Goal: Transaction & Acquisition: Obtain resource

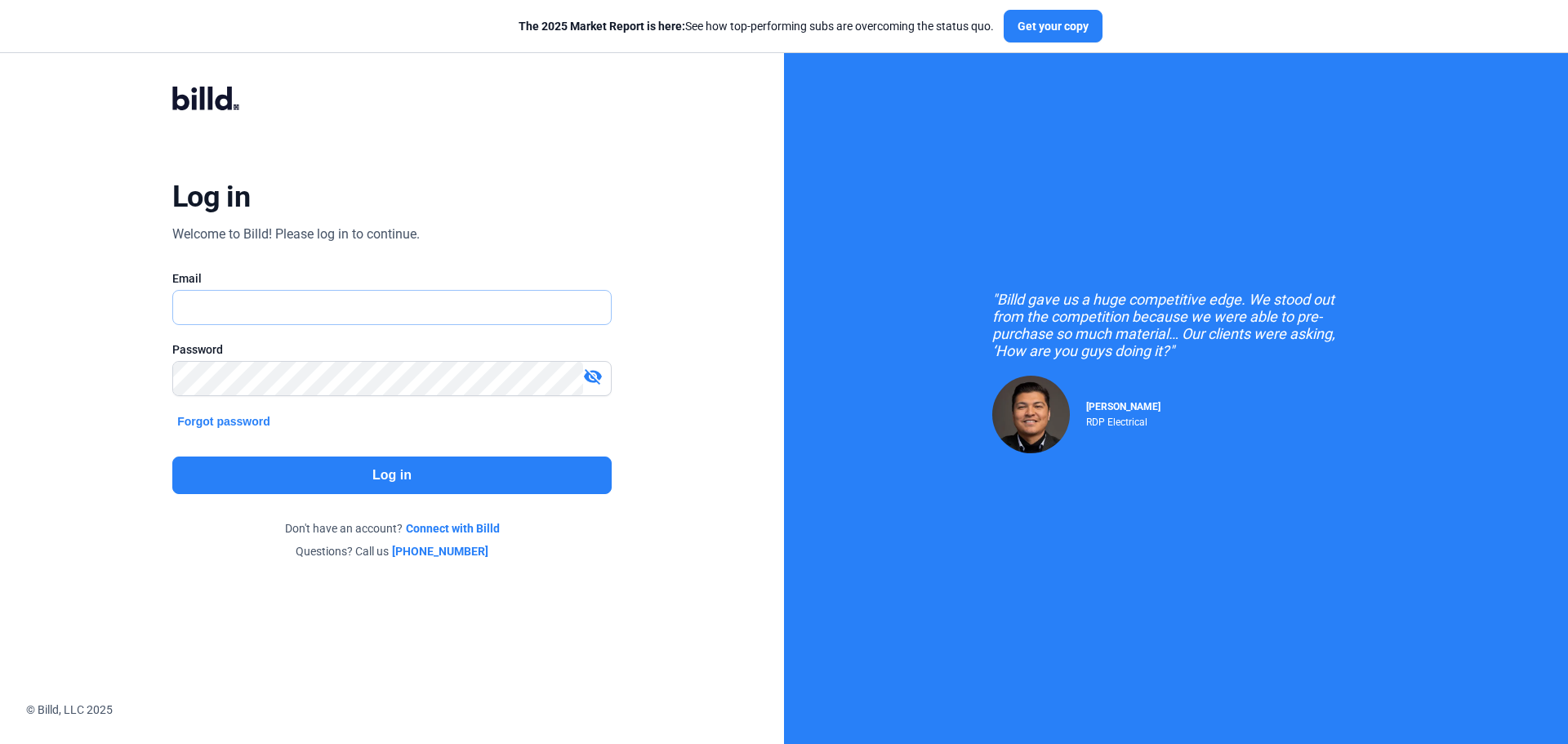
type input "[EMAIL_ADDRESS][DOMAIN_NAME]"
click at [381, 470] on button "Log in" at bounding box center [392, 475] width 439 height 37
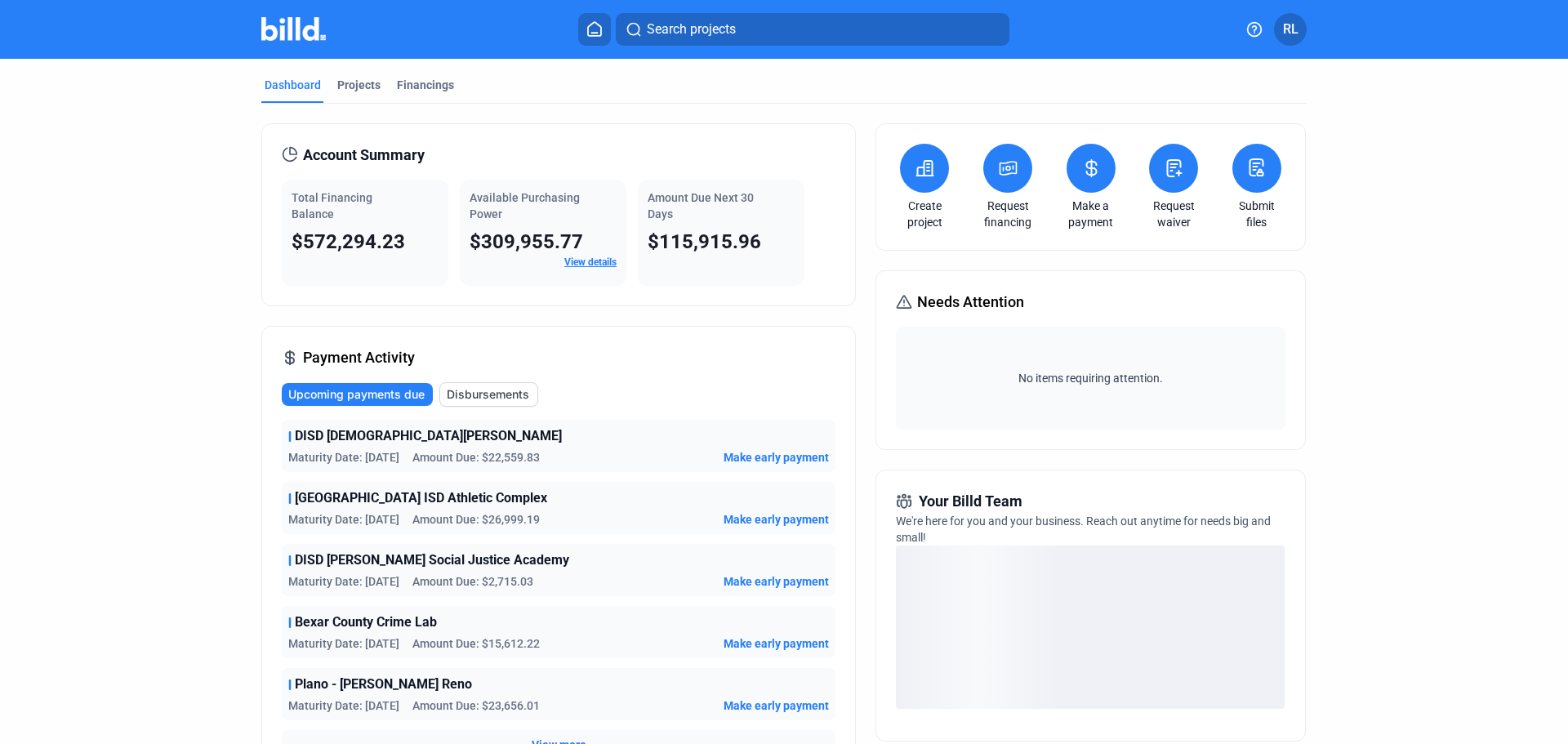
click at [1014, 192] on div "Request financing" at bounding box center [1008, 186] width 57 height 86
click at [1003, 211] on link "Request financing" at bounding box center [1008, 213] width 57 height 32
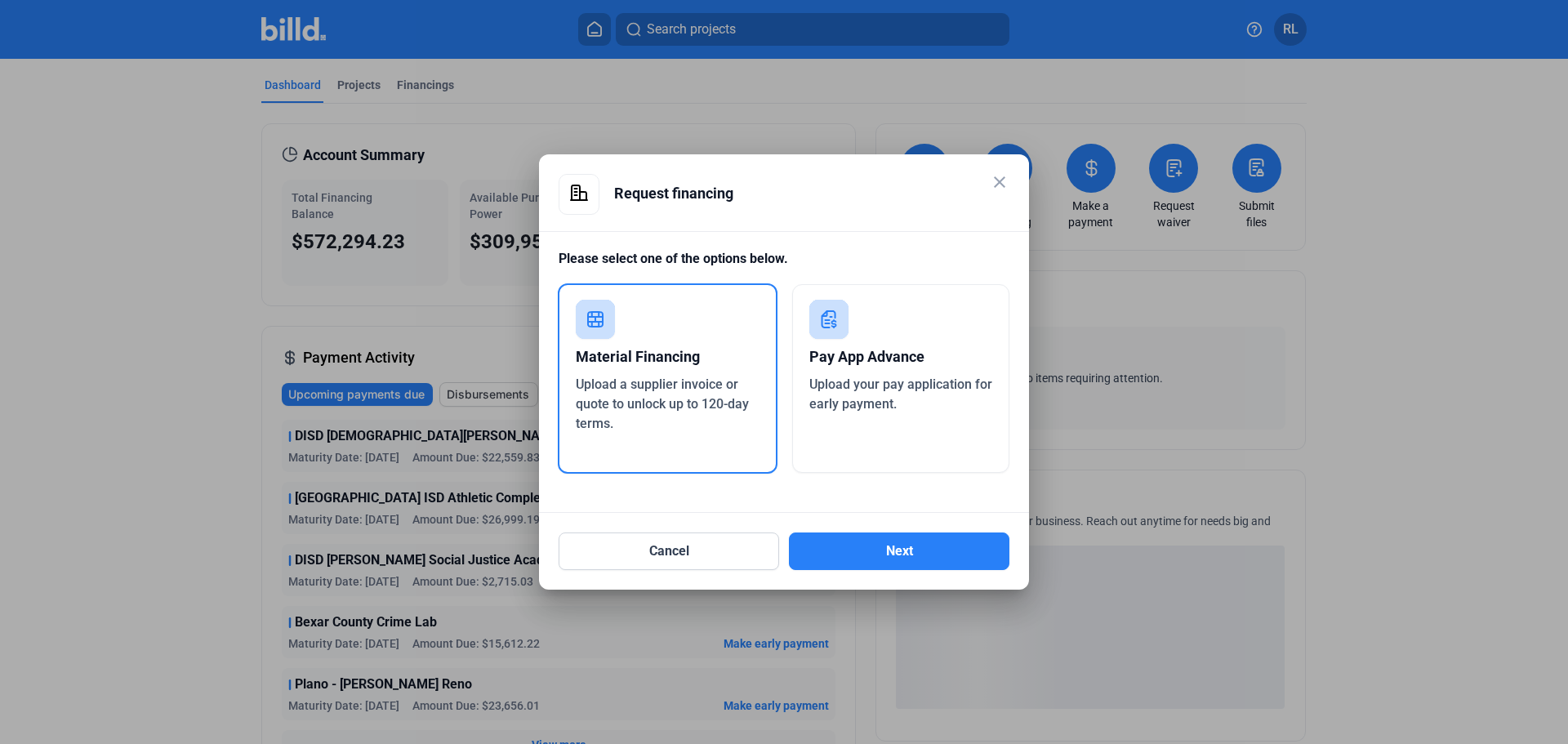
click at [639, 377] on span "Upload a supplier invoice or quote to unlock up to 120-day terms." at bounding box center [662, 403] width 173 height 55
click at [879, 541] on button "Next" at bounding box center [899, 551] width 220 height 37
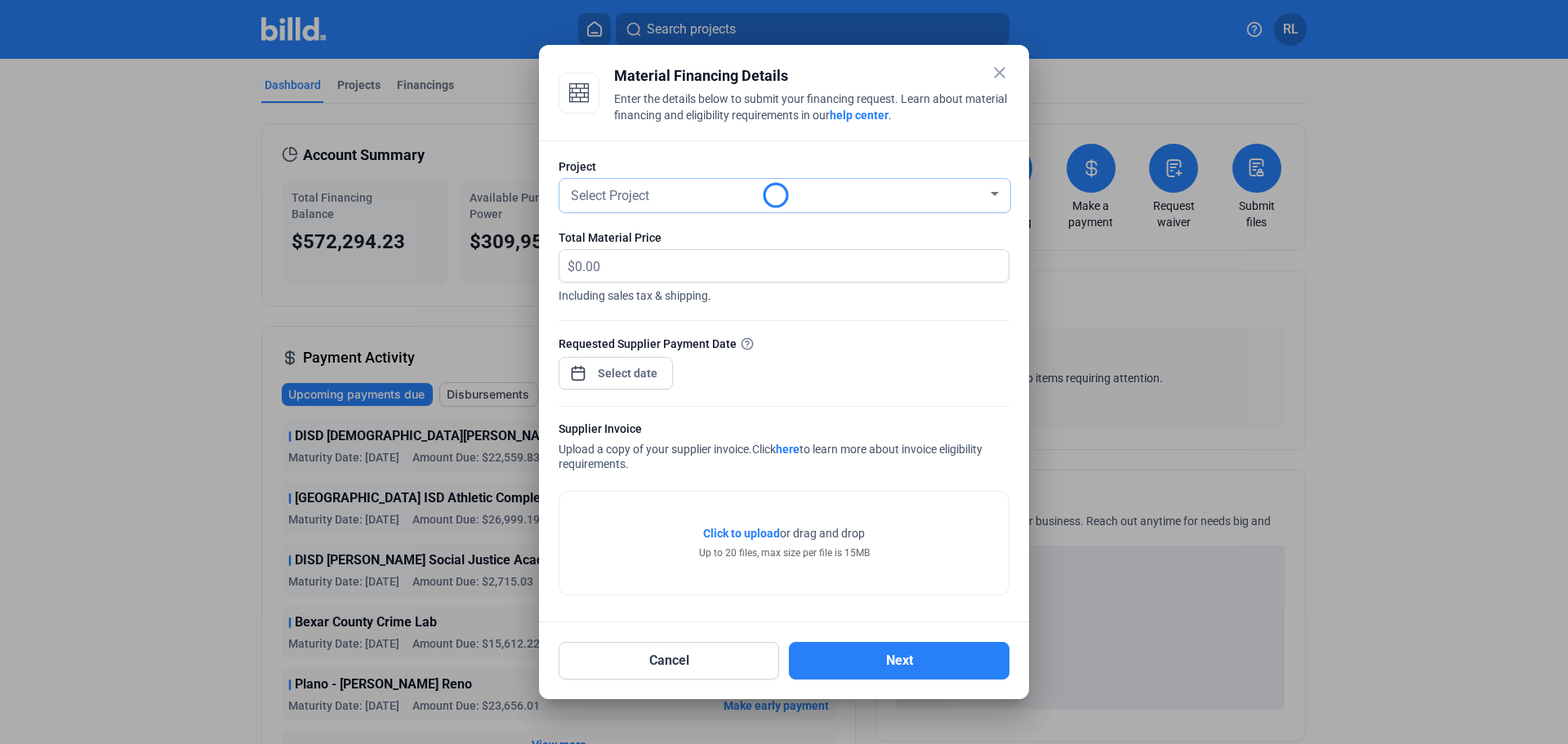
click at [653, 198] on div "Select Project" at bounding box center [778, 194] width 420 height 23
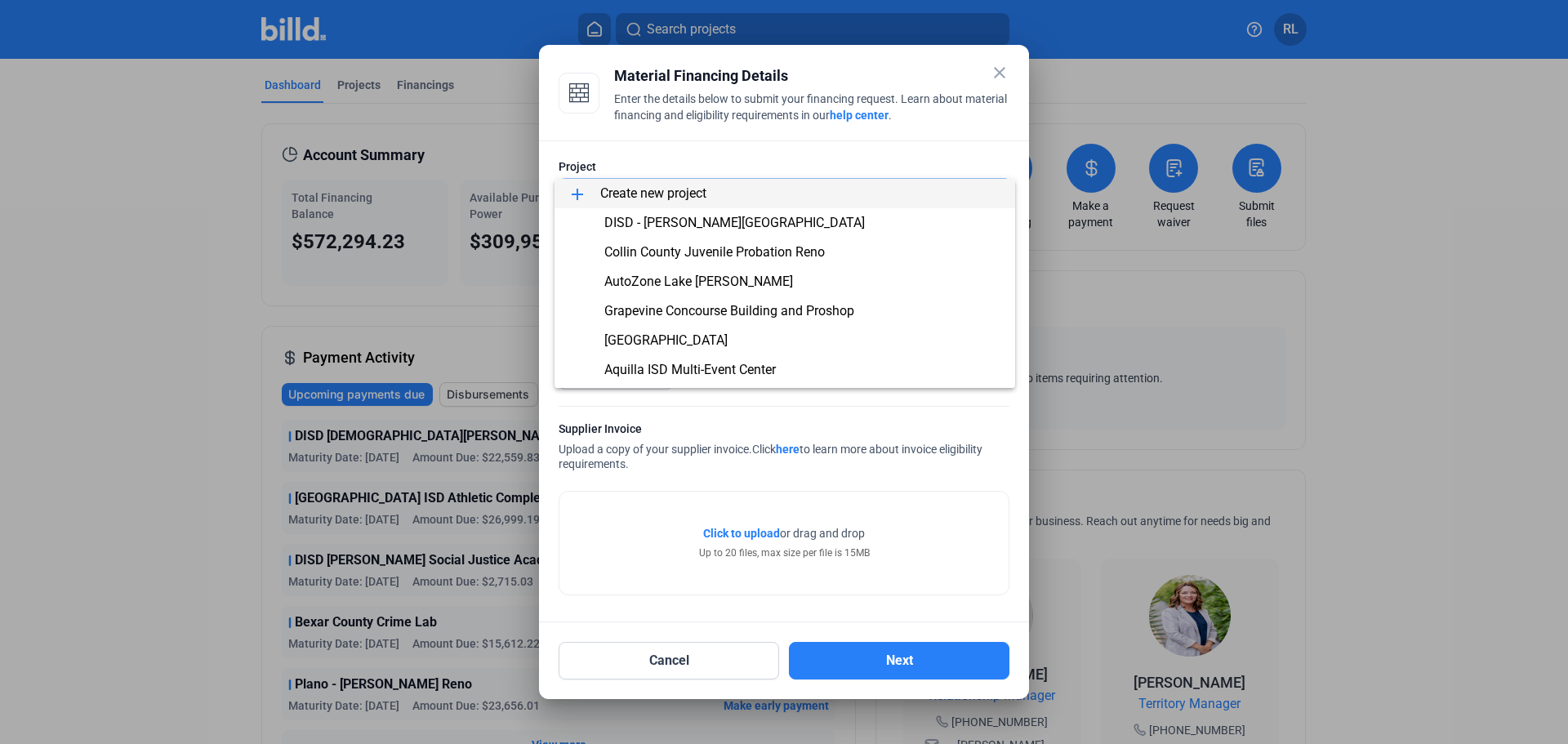
scroll to position [144, 0]
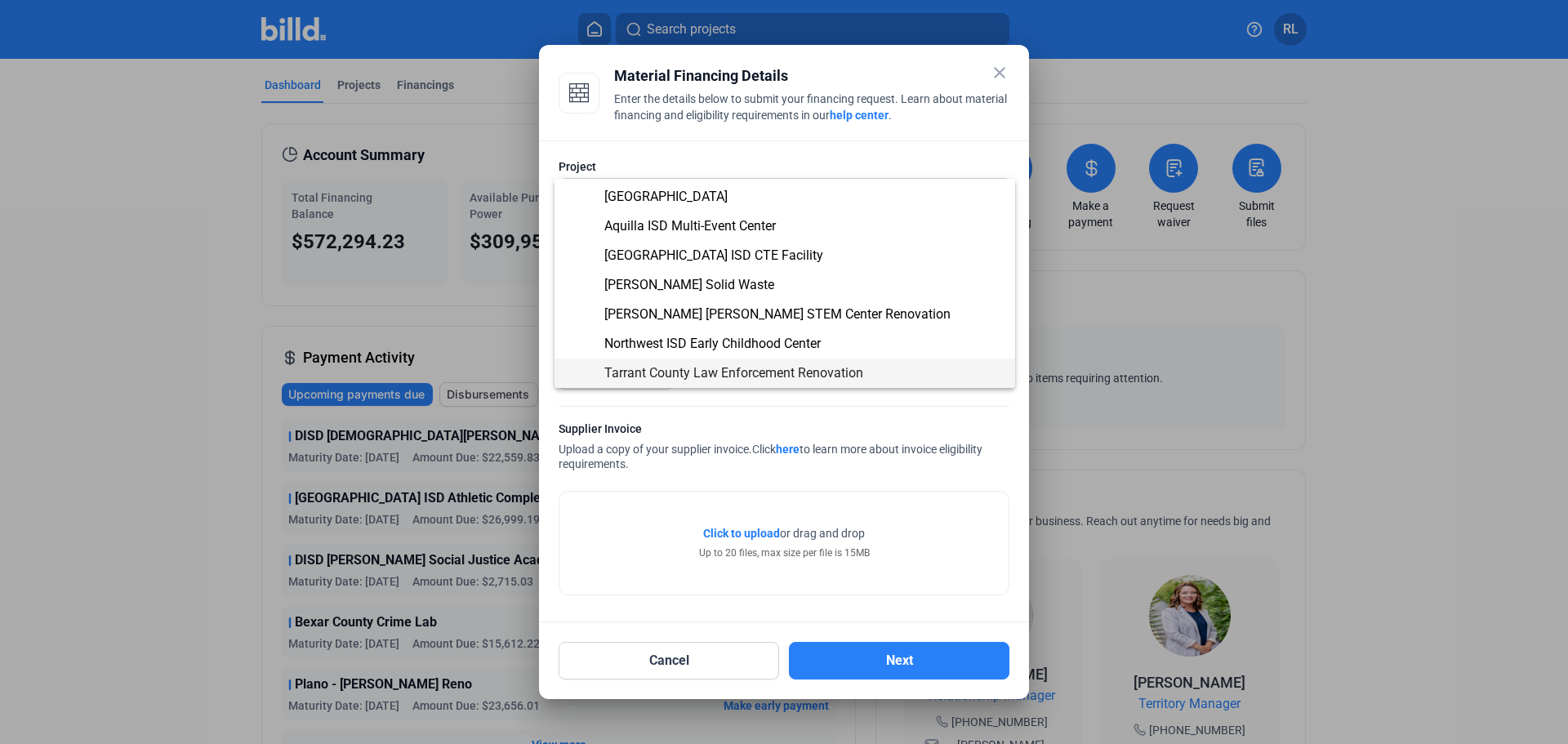
click at [774, 132] on div at bounding box center [784, 372] width 1568 height 744
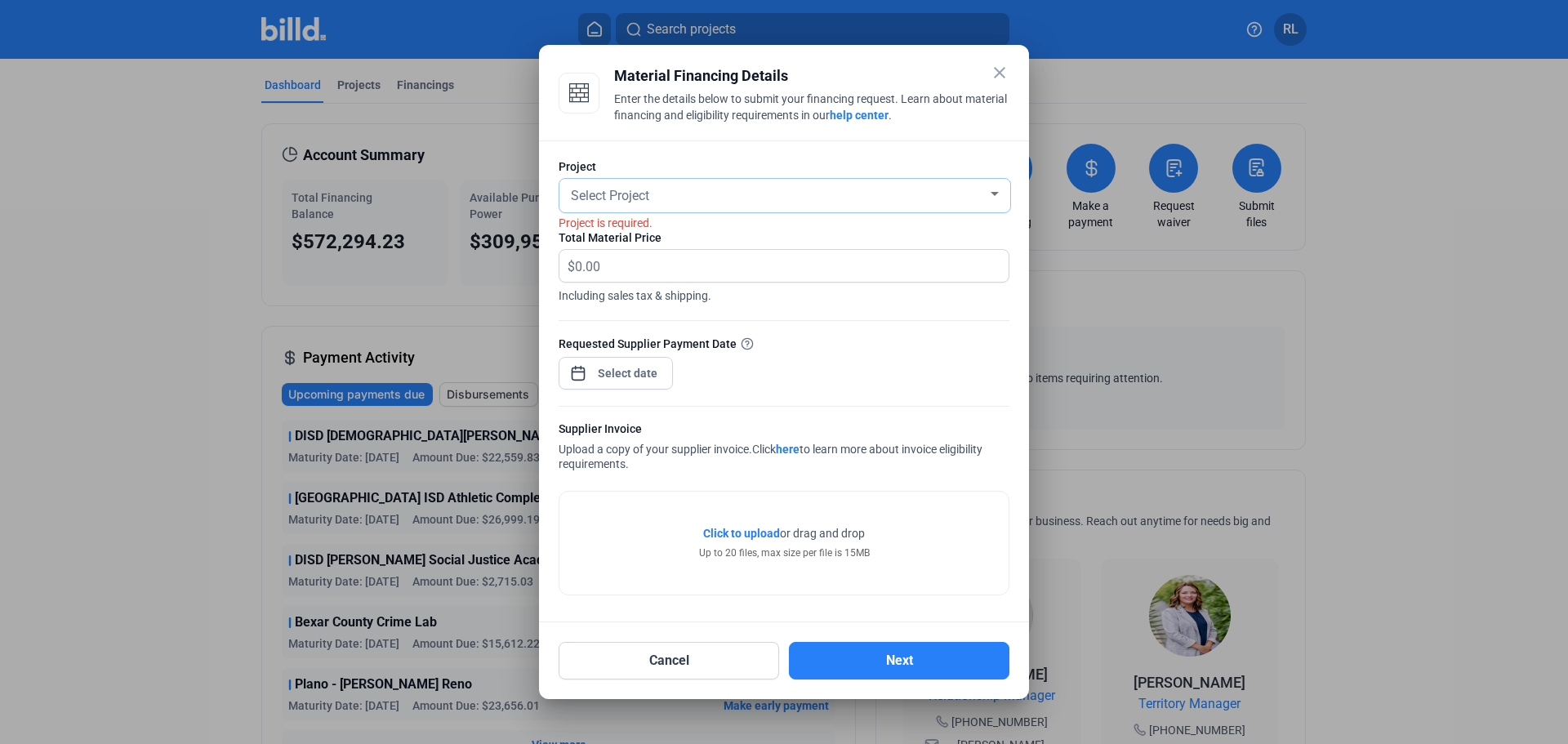
click at [641, 197] on span "Select Project" at bounding box center [610, 196] width 78 height 16
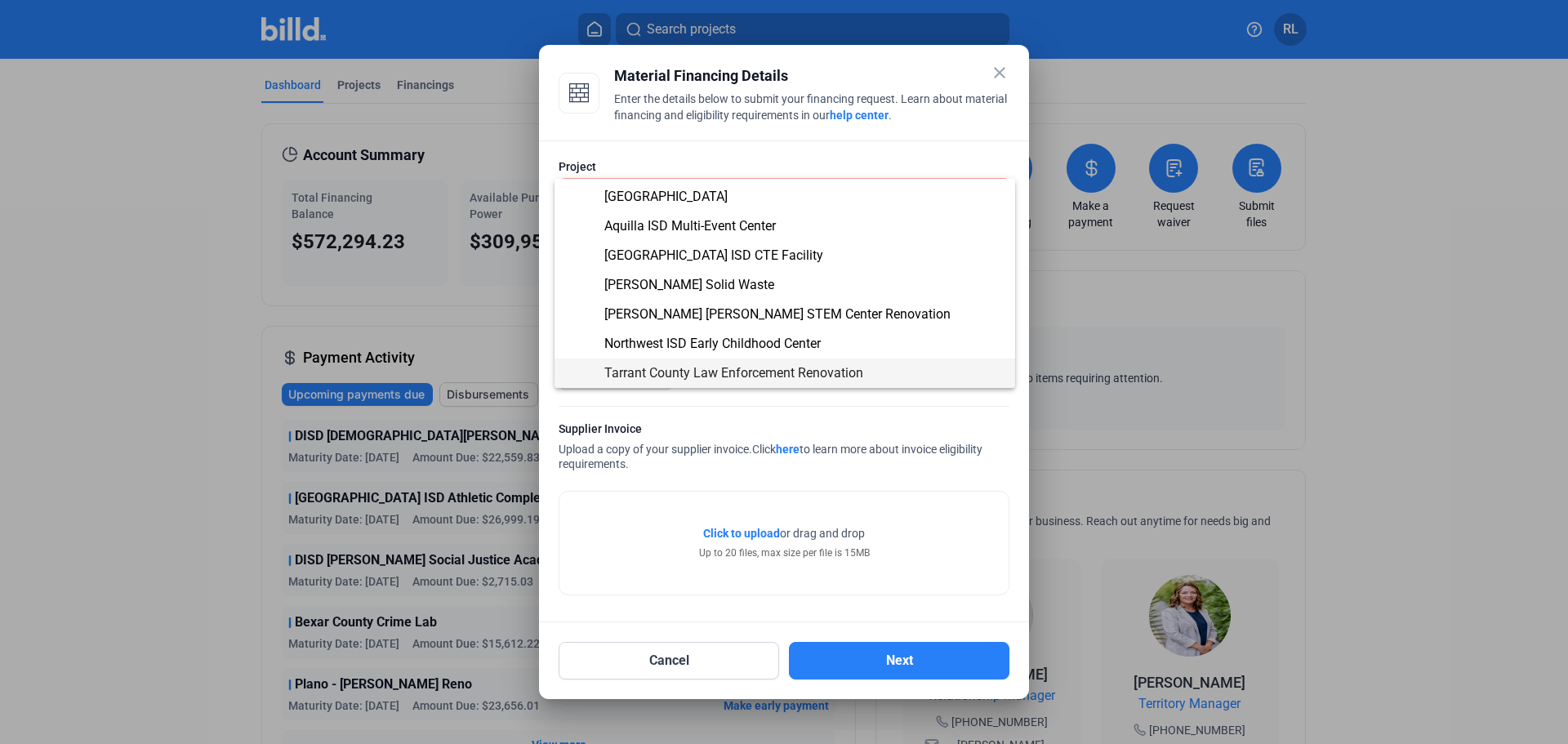
click at [666, 371] on span "Tarrant County Law Enforcement Renovation" at bounding box center [733, 373] width 259 height 16
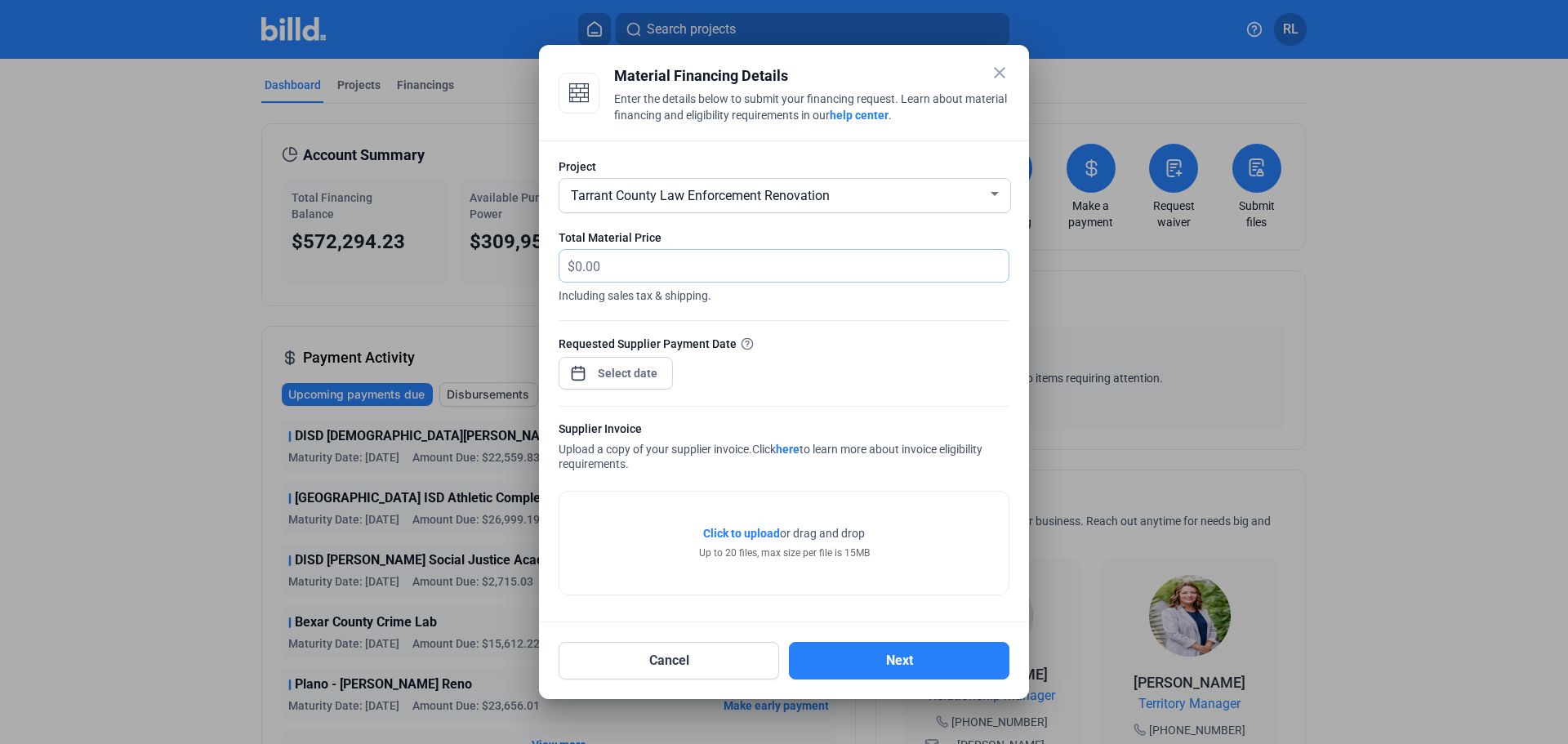
click at [601, 254] on input "text" at bounding box center [792, 266] width 434 height 32
type input "34,131.52"
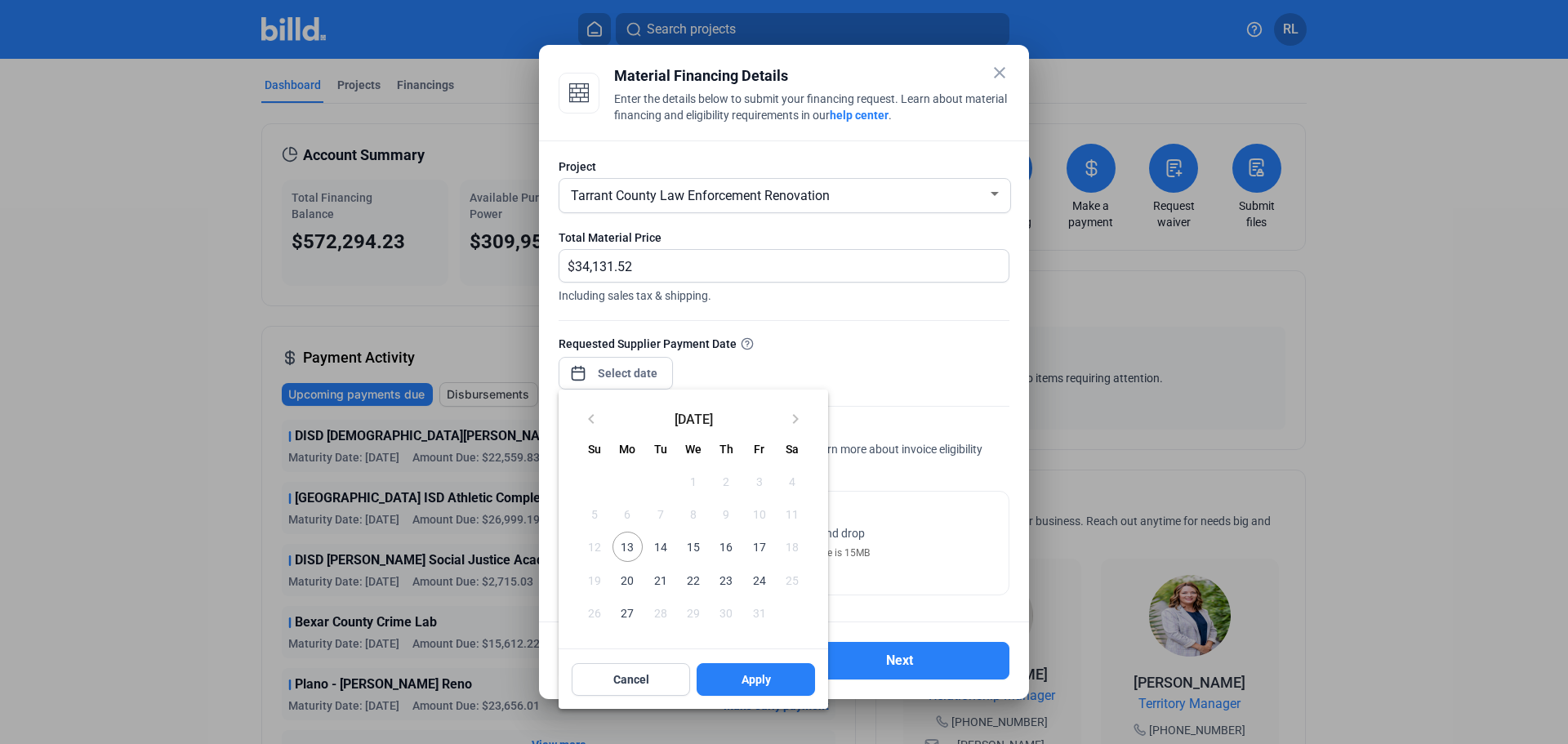
click at [600, 370] on div "close Material Financing Details Enter the details below to submit your financi…" at bounding box center [784, 372] width 1568 height 744
click at [630, 548] on span "13" at bounding box center [627, 546] width 30 height 30
click at [740, 685] on button "Apply" at bounding box center [756, 679] width 118 height 32
type input "Oct 13, 2025"
drag, startPoint x: 755, startPoint y: 686, endPoint x: 1138, endPoint y: 633, distance: 386.6
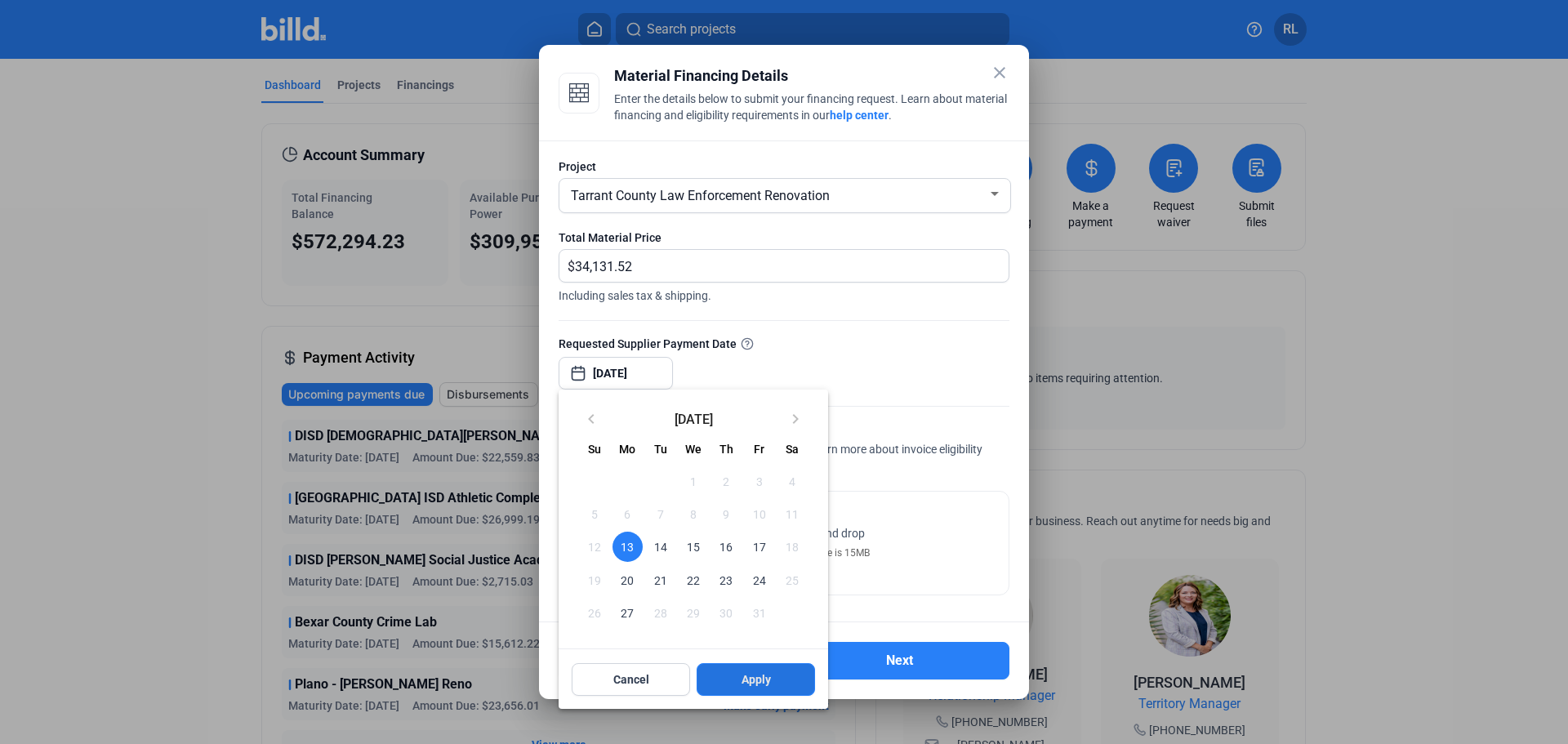
click at [756, 686] on span "Apply" at bounding box center [756, 680] width 30 height 17
click at [760, 679] on span "Apply" at bounding box center [756, 680] width 30 height 17
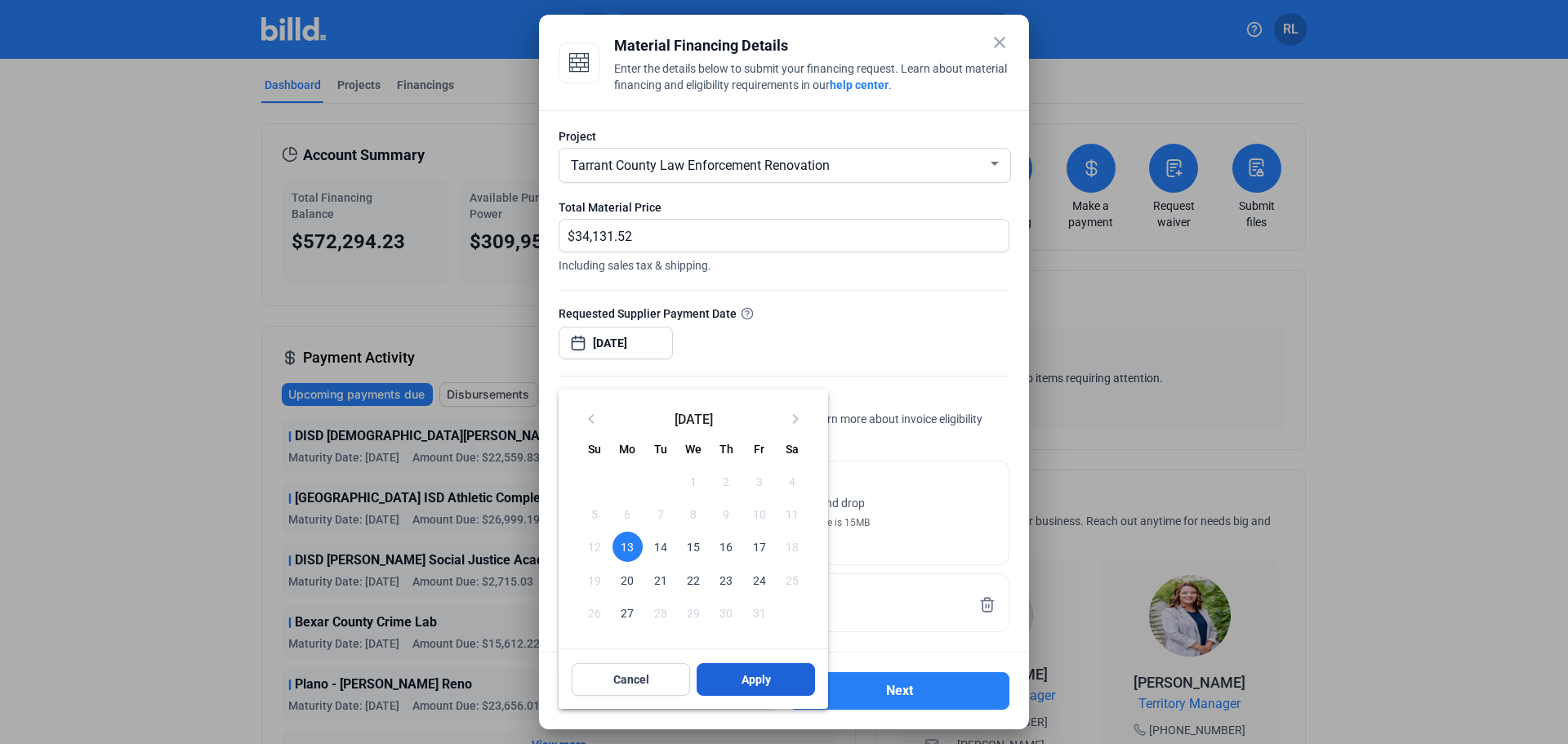
click at [774, 673] on button "Apply" at bounding box center [756, 679] width 118 height 32
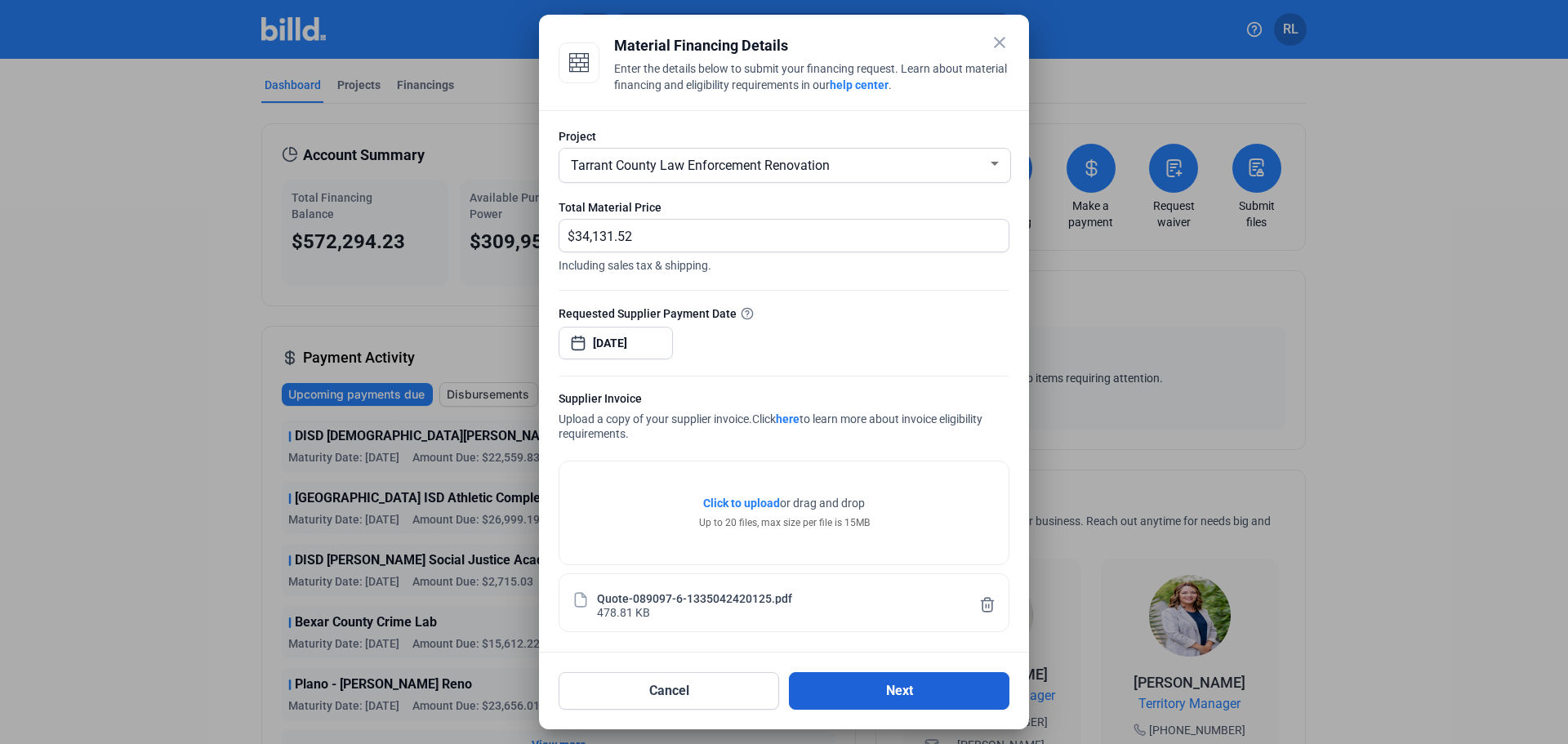
click at [881, 678] on button "Next" at bounding box center [899, 691] width 220 height 37
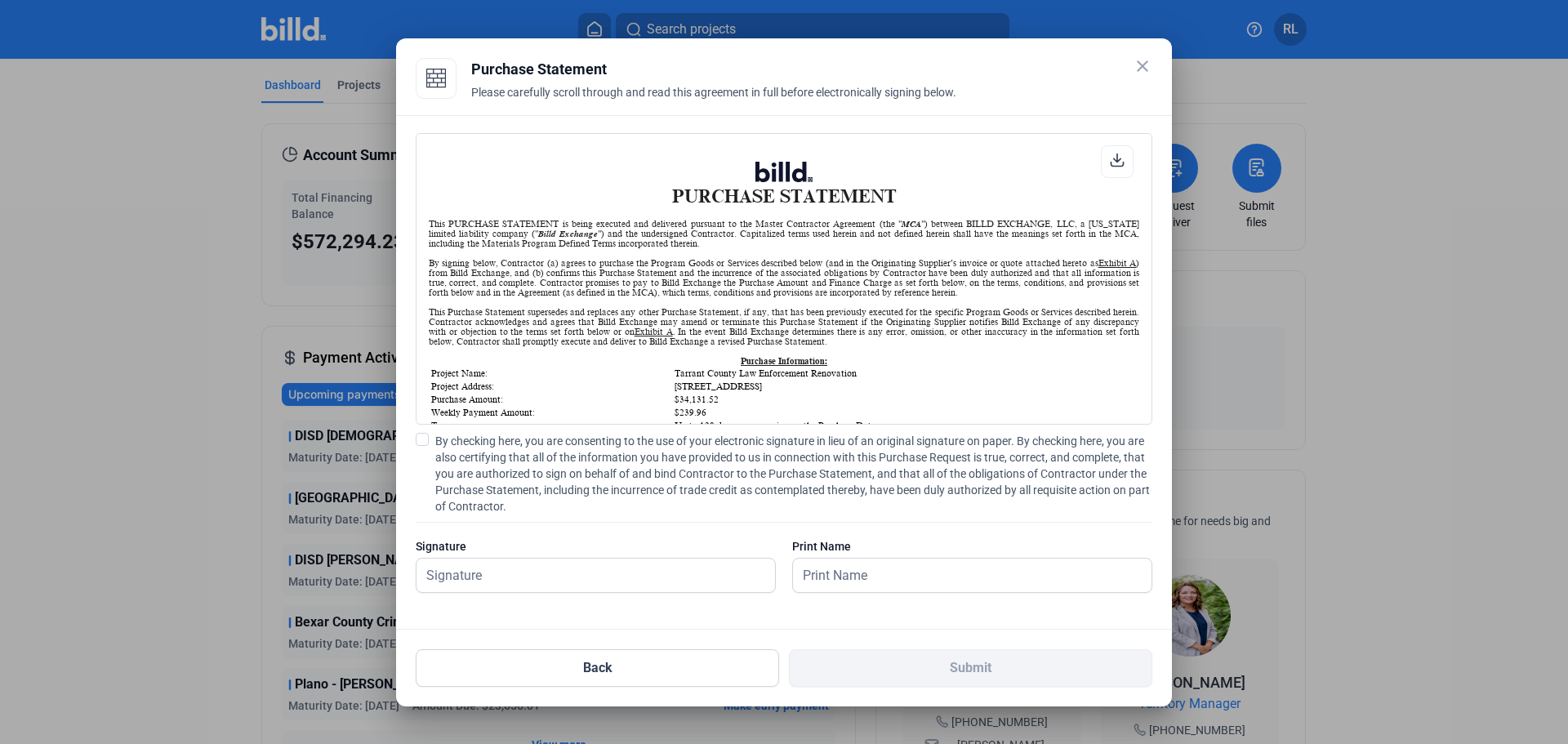
scroll to position [1, 0]
drag, startPoint x: 425, startPoint y: 436, endPoint x: 458, endPoint y: 501, distance: 72.9
click at [424, 438] on span at bounding box center [422, 439] width 13 height 13
click at [0, 0] on input "By checking here, you are consenting to the use of your electronic signature in…" at bounding box center [0, 0] width 0 height 0
click at [493, 573] on input "text" at bounding box center [586, 575] width 341 height 33
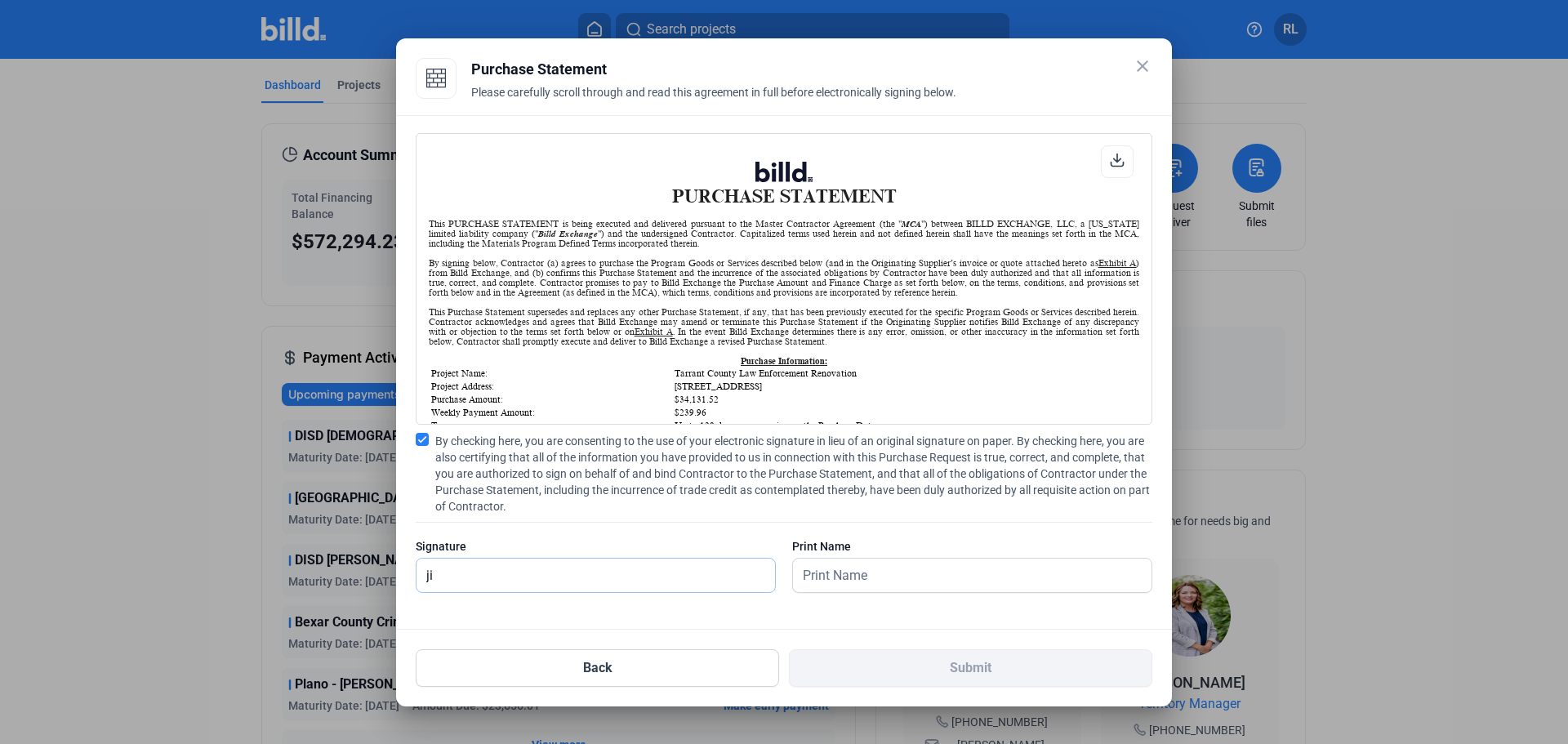
type input "Jill Shamlin"
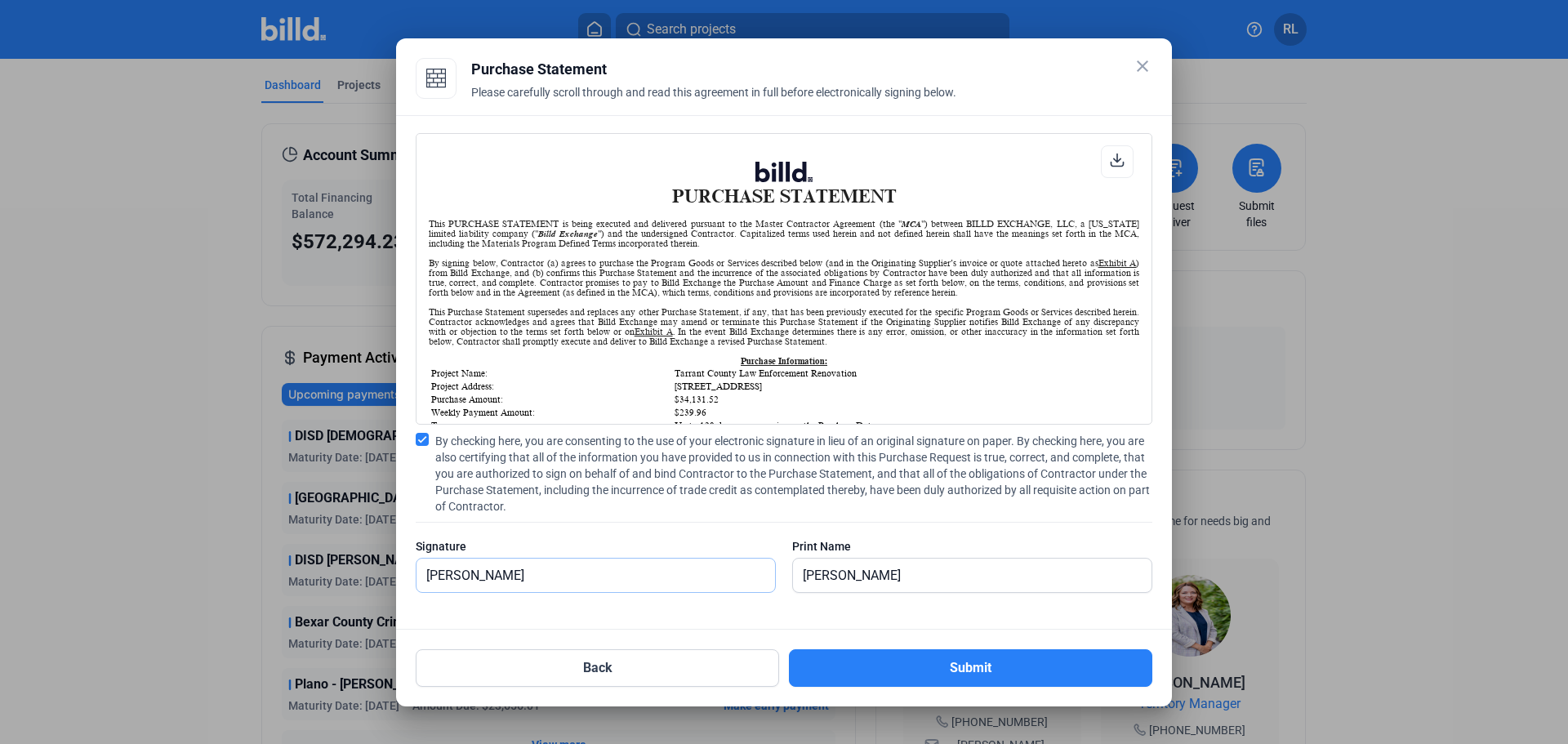
drag, startPoint x: 562, startPoint y: 581, endPoint x: 98, endPoint y: 626, distance: 466.2
click at [98, 626] on div "close Purchase Statement Please carefully scroll through and read this agreemen…" at bounding box center [784, 372] width 1568 height 744
type input "[PERSON_NAME]"
drag, startPoint x: 955, startPoint y: 570, endPoint x: 449, endPoint y: 624, distance: 508.9
click at [455, 625] on div "PURCHASE STATEMENT This PURCHASE STATEMENT is being executed and delivered purs…" at bounding box center [784, 372] width 776 height 515
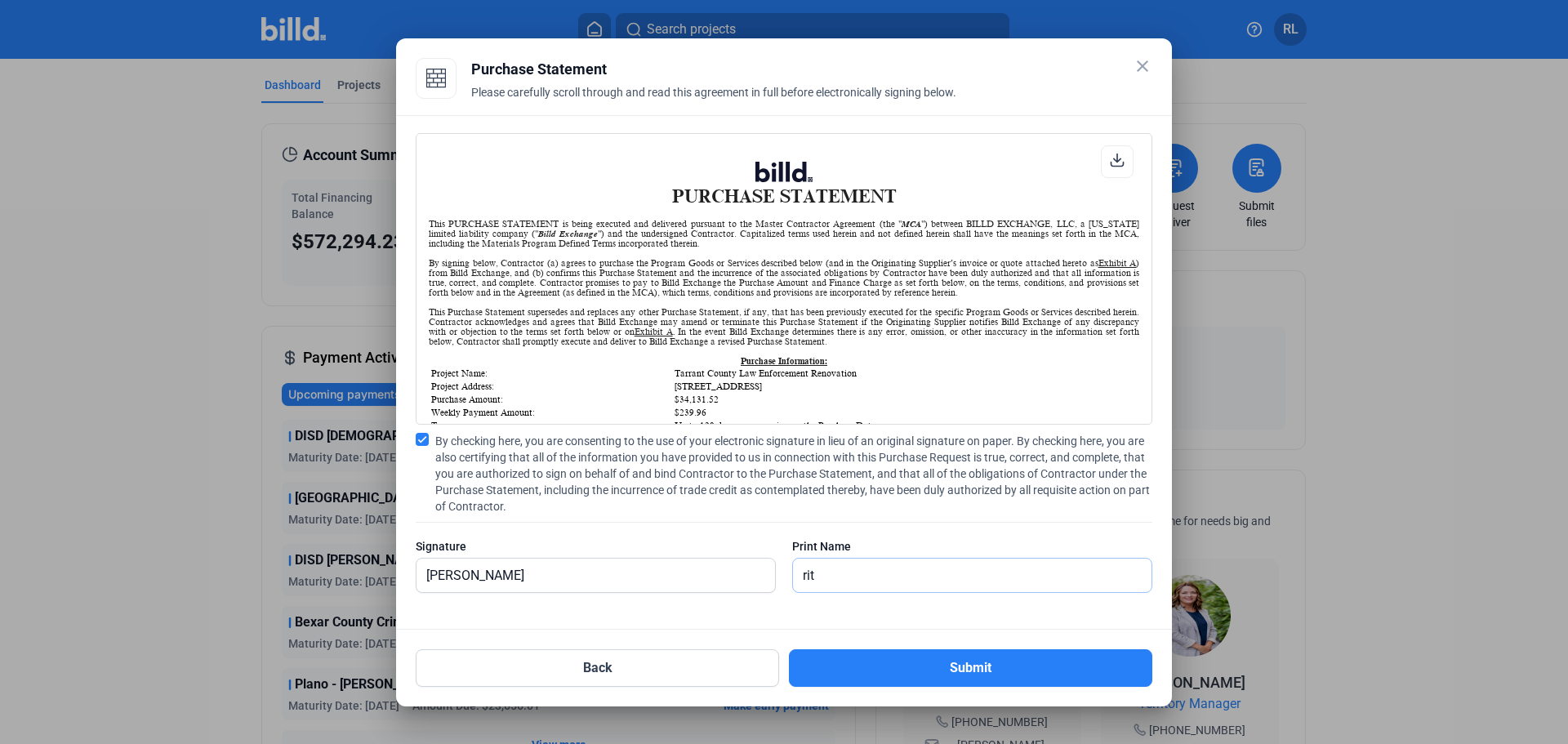
type input "[PERSON_NAME]"
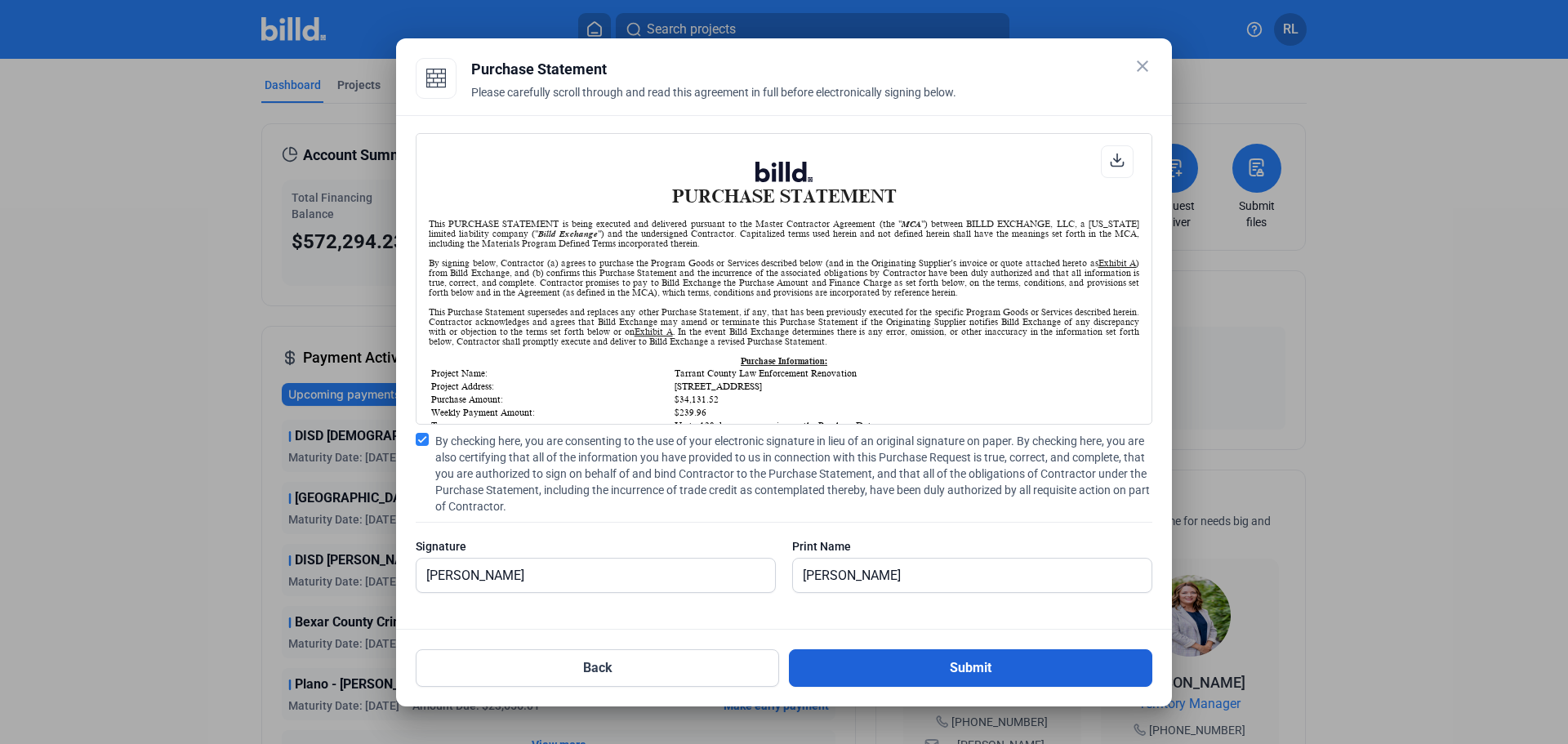
click at [946, 667] on button "Submit" at bounding box center [970, 667] width 363 height 37
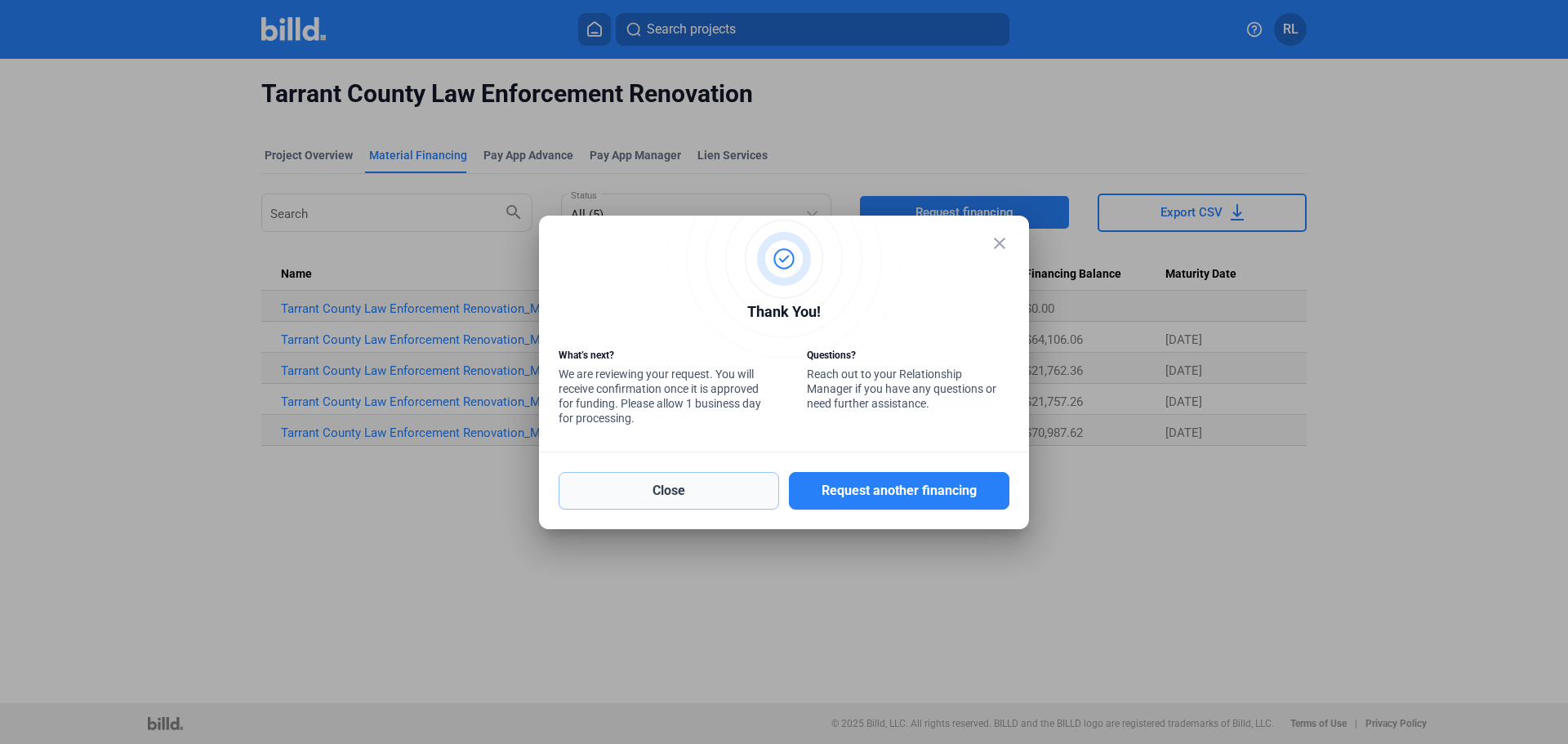
click at [762, 481] on button "Close" at bounding box center [668, 490] width 220 height 37
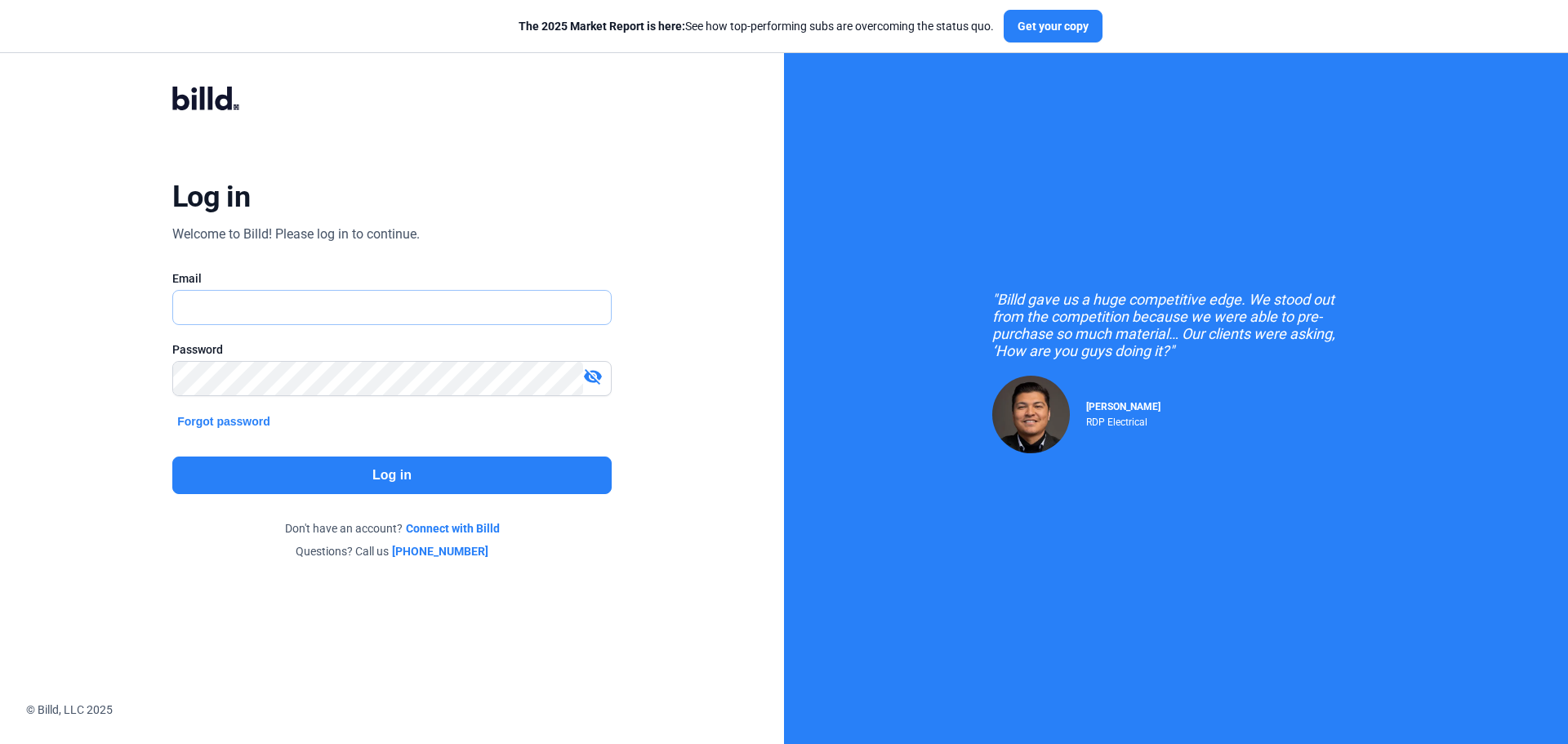
type input "[EMAIL_ADDRESS][DOMAIN_NAME]"
click at [386, 464] on button "Log in" at bounding box center [392, 475] width 439 height 37
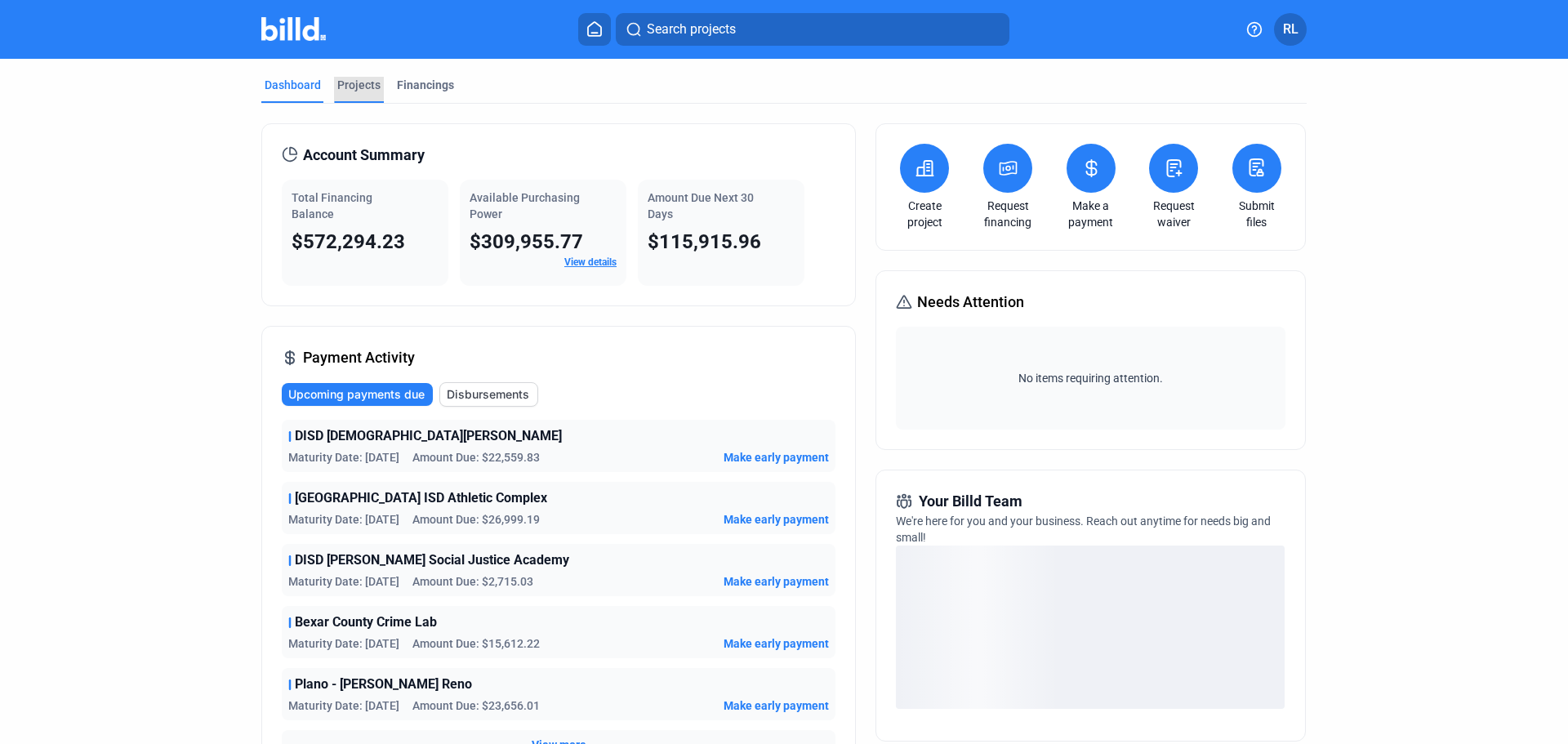
click at [357, 89] on div "Projects" at bounding box center [359, 85] width 44 height 17
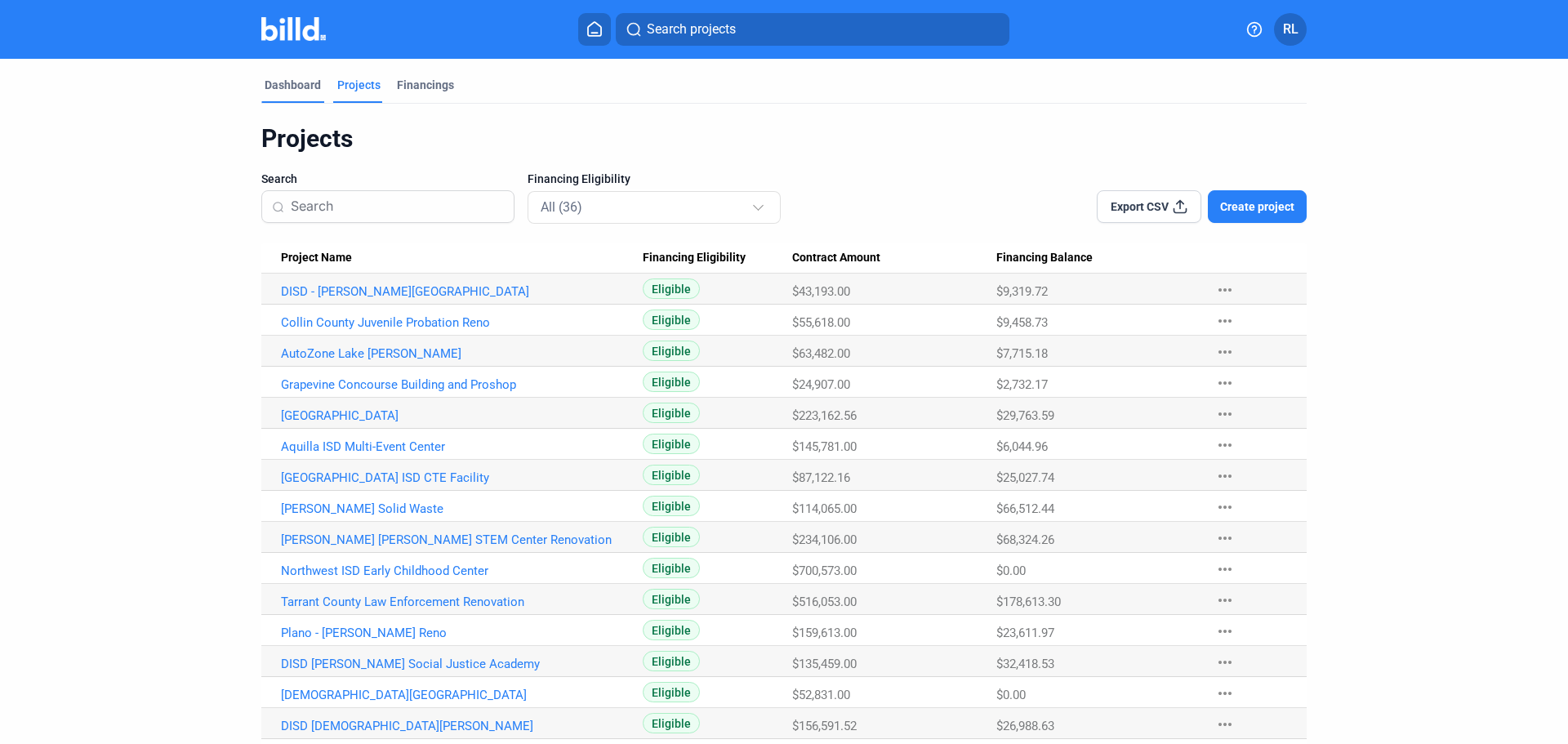
click at [294, 79] on div "Dashboard" at bounding box center [293, 85] width 57 height 17
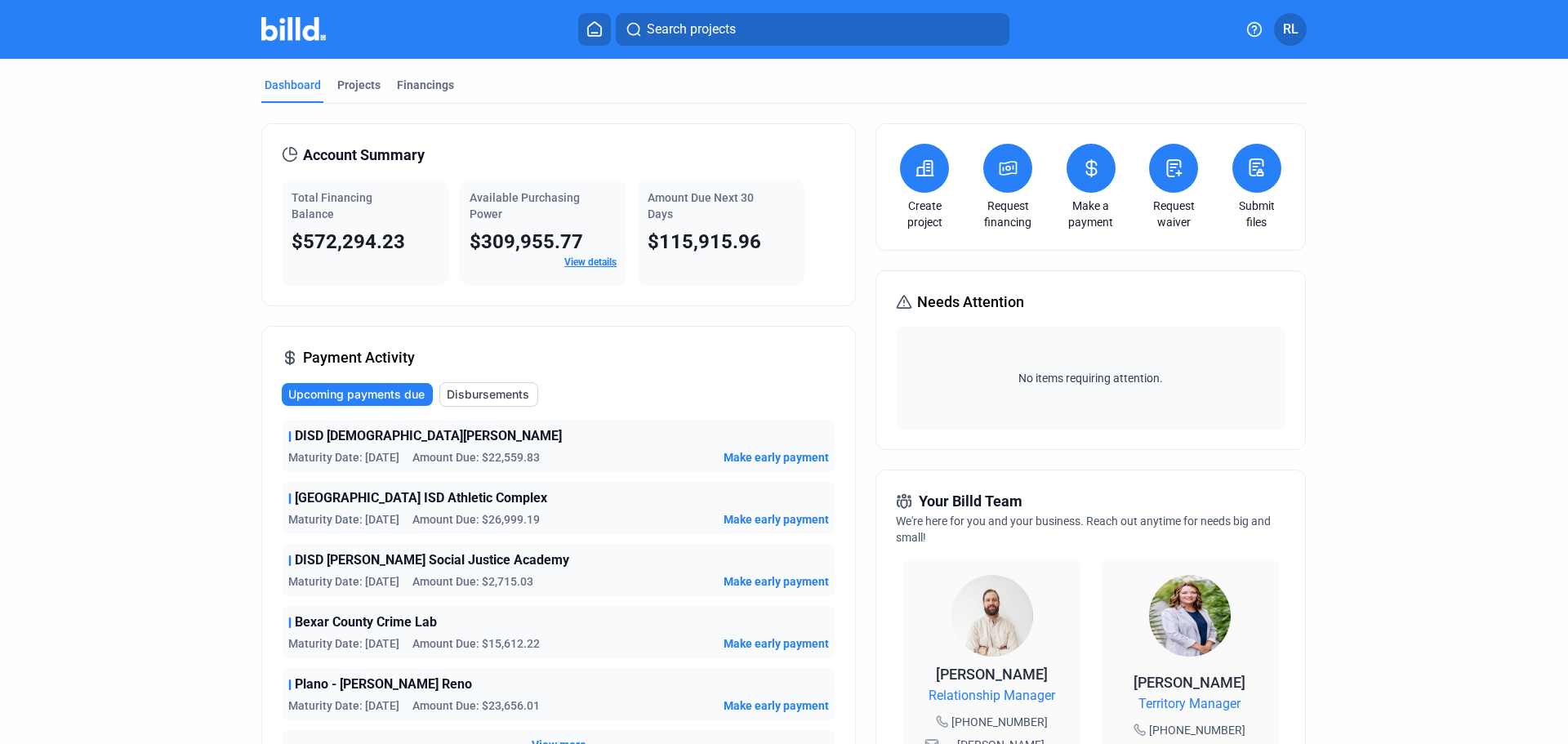
click at [366, 73] on mat-tab-group "Dashboard Projects Financings Account Summary Total Financing Balance $572,294.…" at bounding box center [784, 615] width 1045 height 1113
click at [369, 87] on div "Projects" at bounding box center [359, 85] width 44 height 17
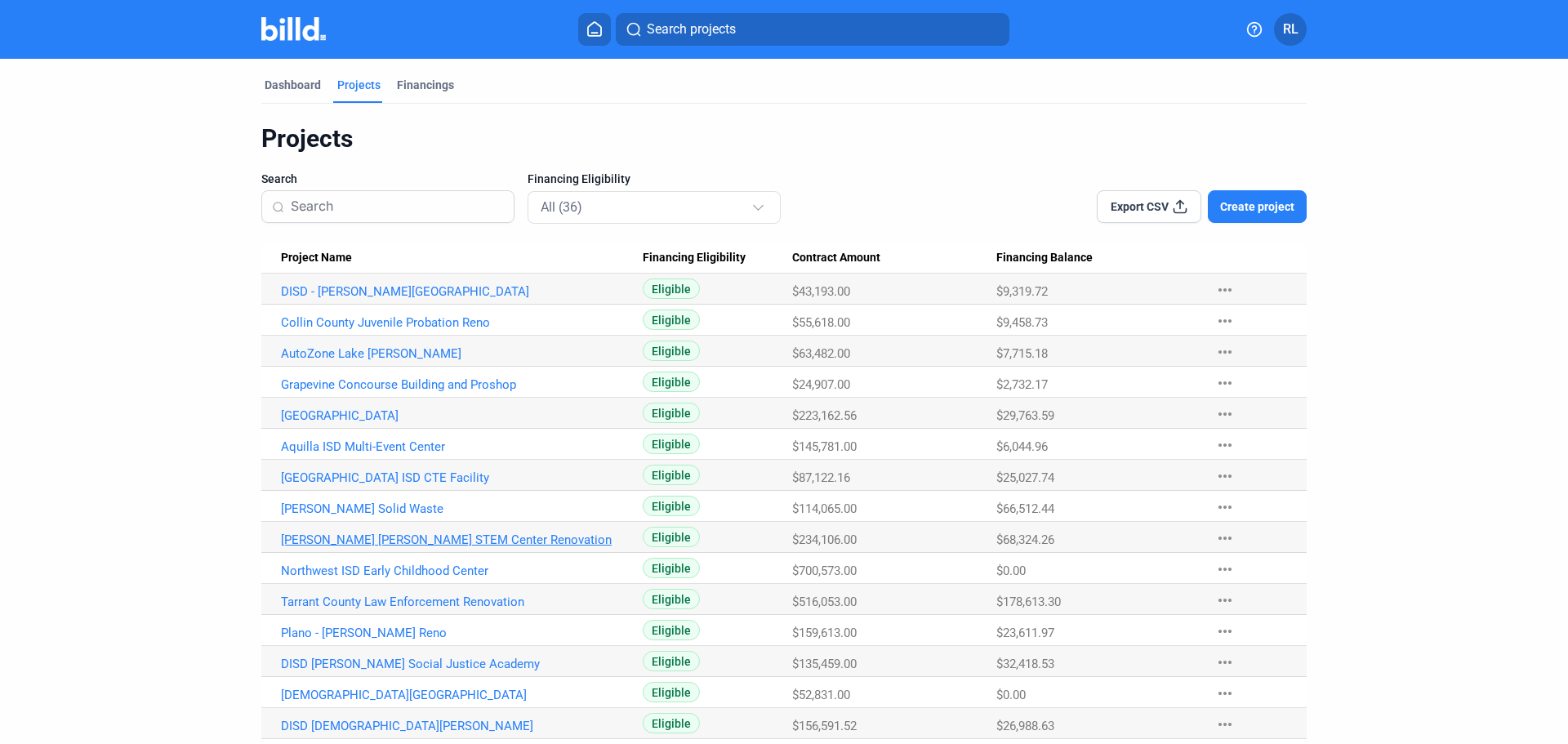
click at [417, 541] on link "[PERSON_NAME] [PERSON_NAME] STEM Center Renovation" at bounding box center [461, 539] width 362 height 15
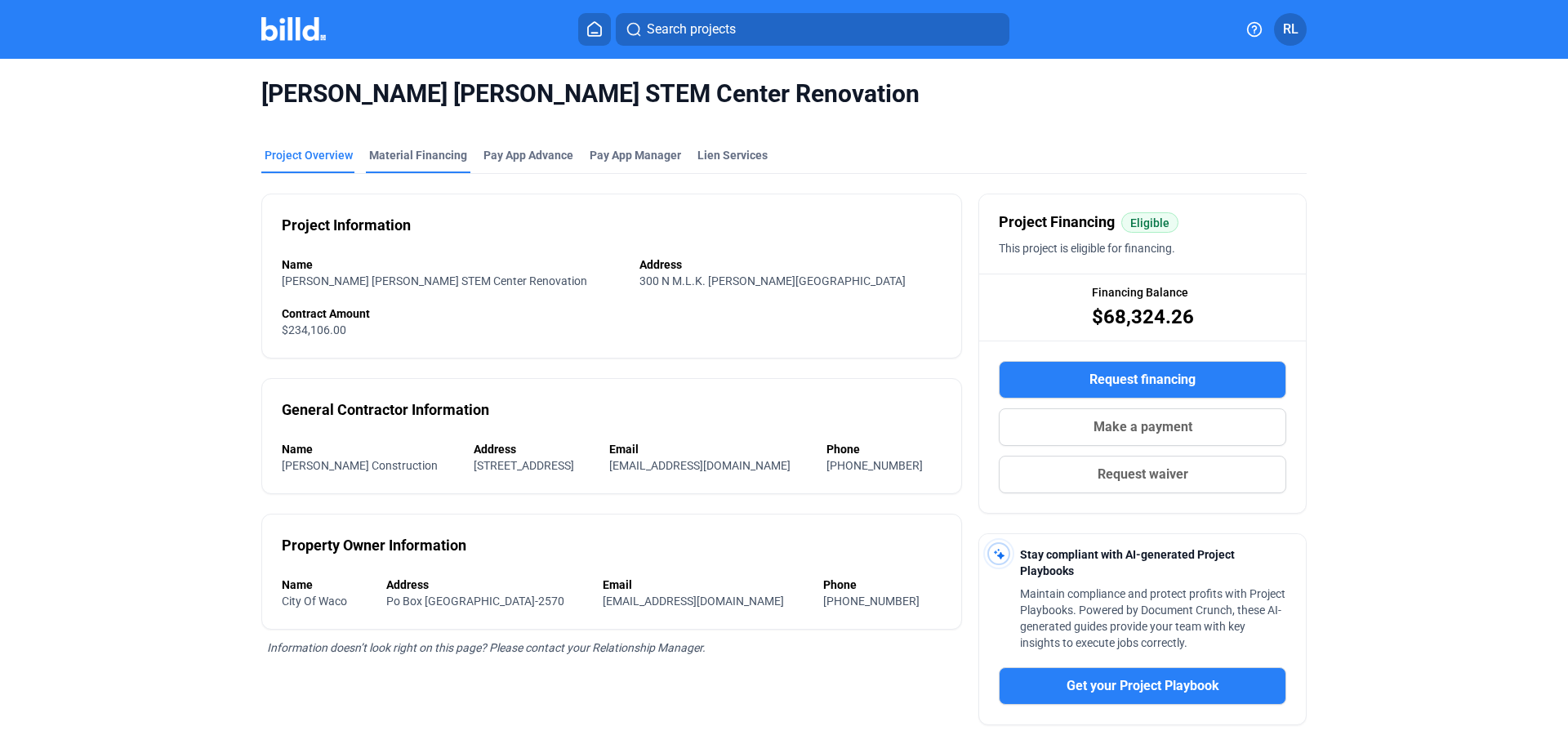
click at [409, 153] on div "Material Financing" at bounding box center [418, 155] width 98 height 17
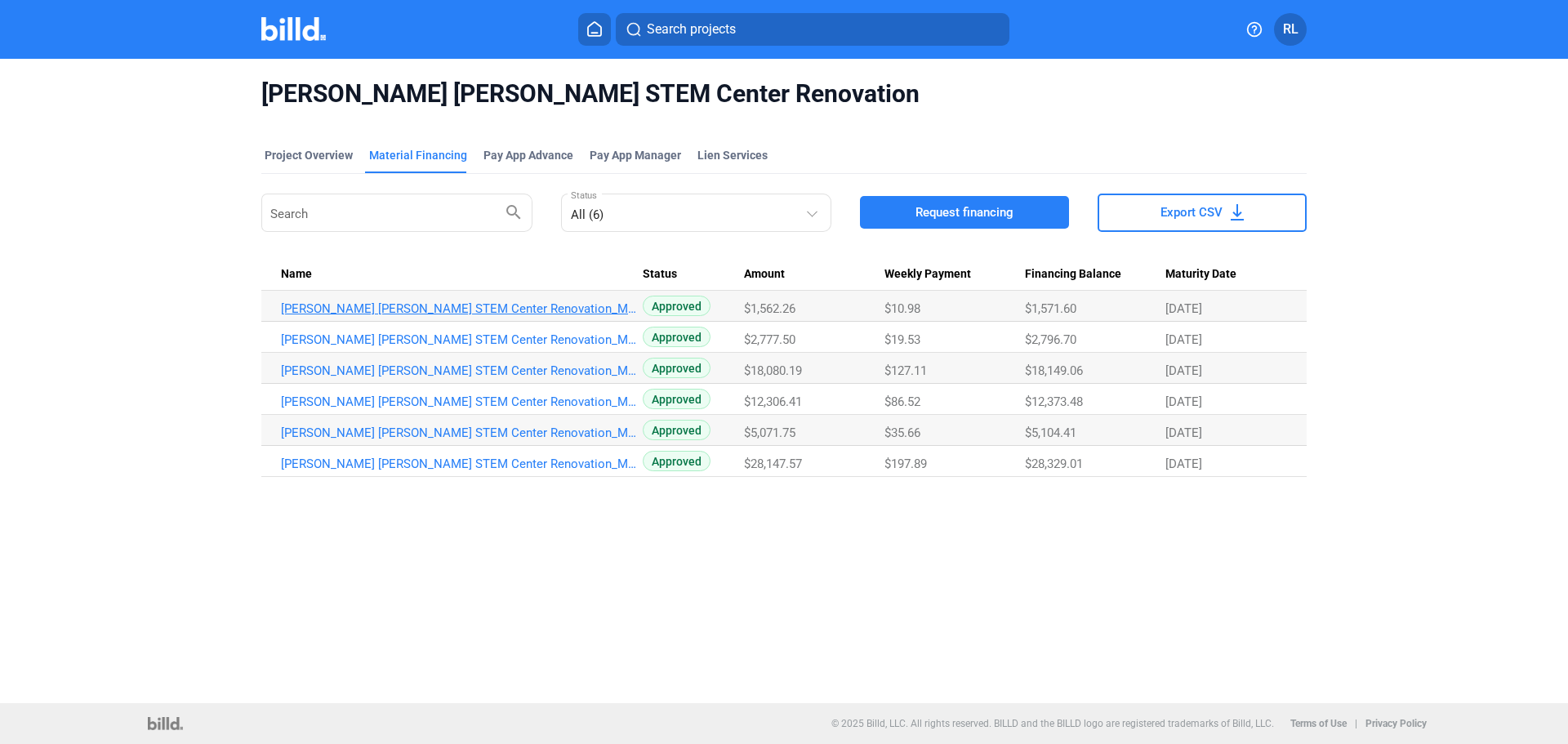
click at [504, 309] on link "[PERSON_NAME] [PERSON_NAME] STEM Center Renovation_MF_6" at bounding box center [461, 308] width 362 height 15
click at [970, 212] on span "Request financing" at bounding box center [964, 212] width 98 height 17
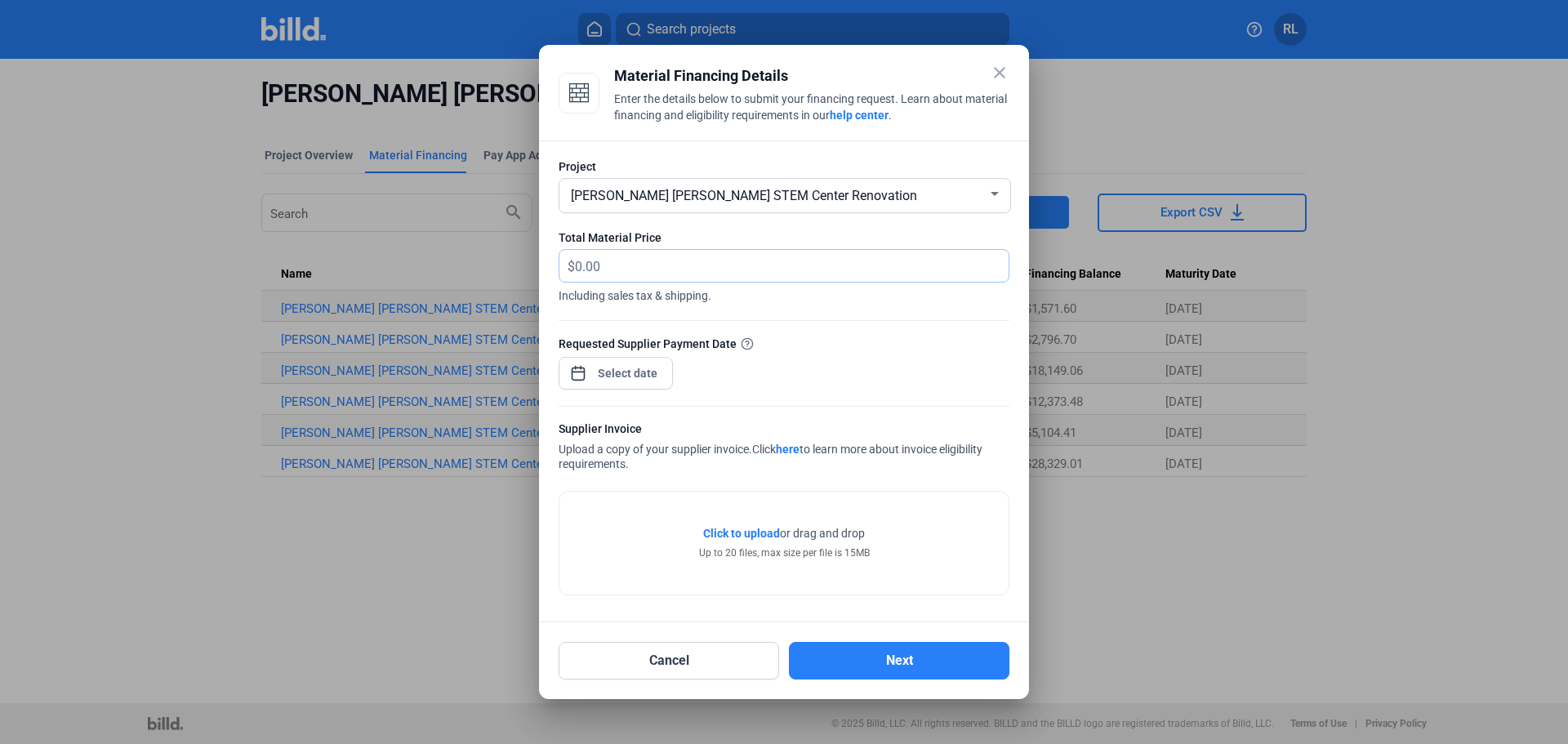
click at [596, 267] on input "text" at bounding box center [782, 266] width 415 height 32
type input "1,207.90"
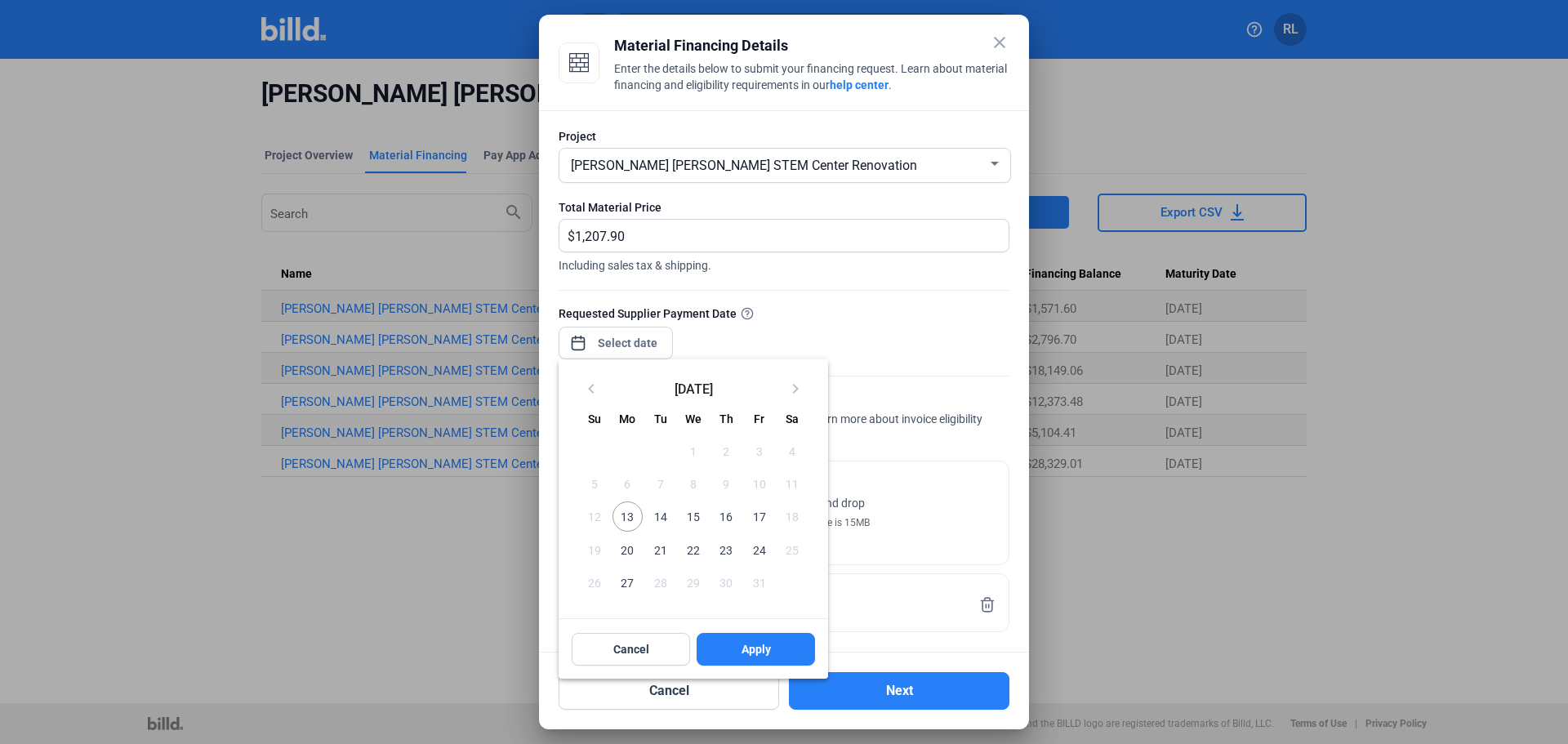
click at [627, 339] on div "close Material Financing Details Enter the details below to submit your financi…" at bounding box center [784, 372] width 1568 height 744
click at [624, 508] on span "13" at bounding box center [627, 517] width 30 height 30
click at [769, 660] on button "Apply" at bounding box center [756, 649] width 118 height 32
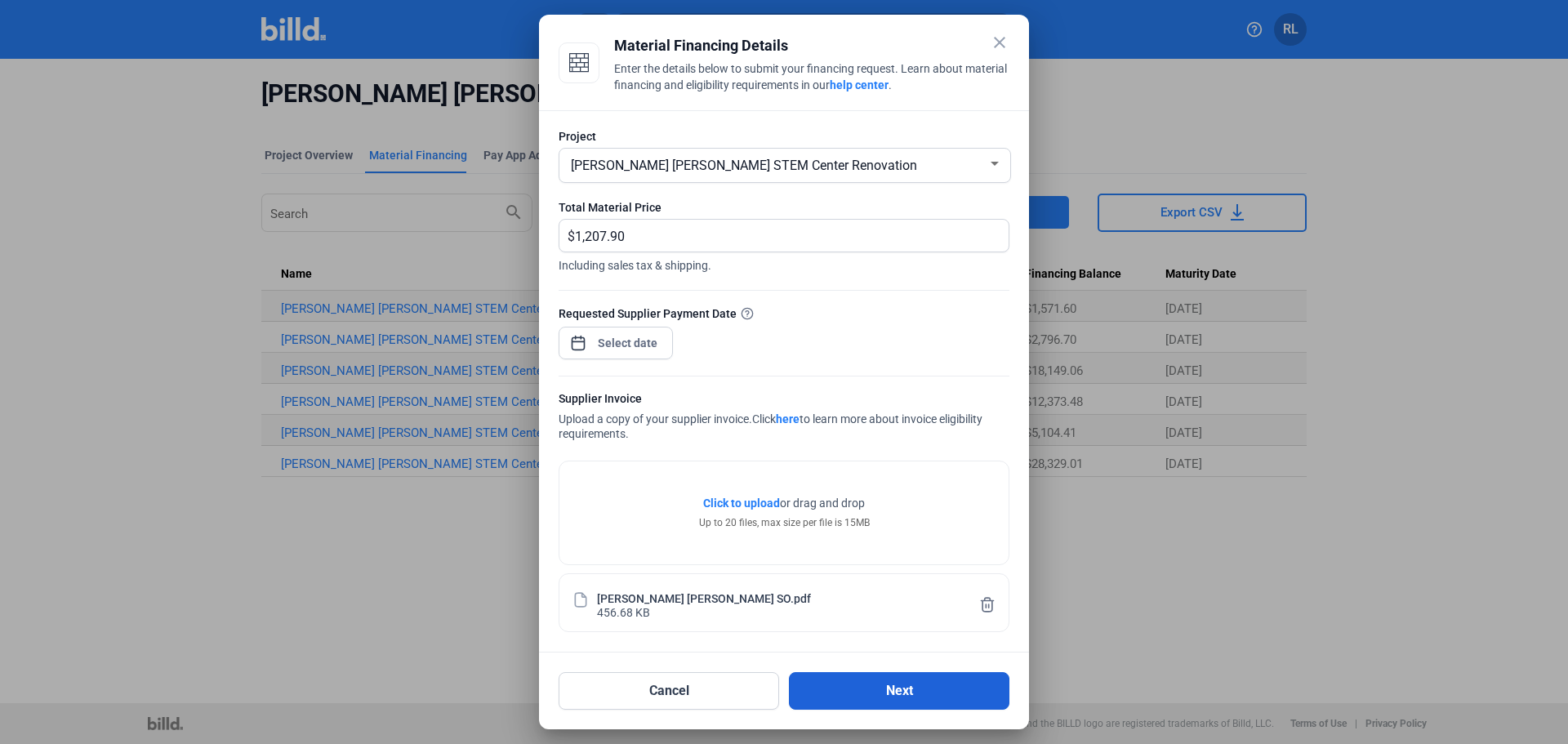
click at [870, 693] on button "Next" at bounding box center [899, 691] width 220 height 37
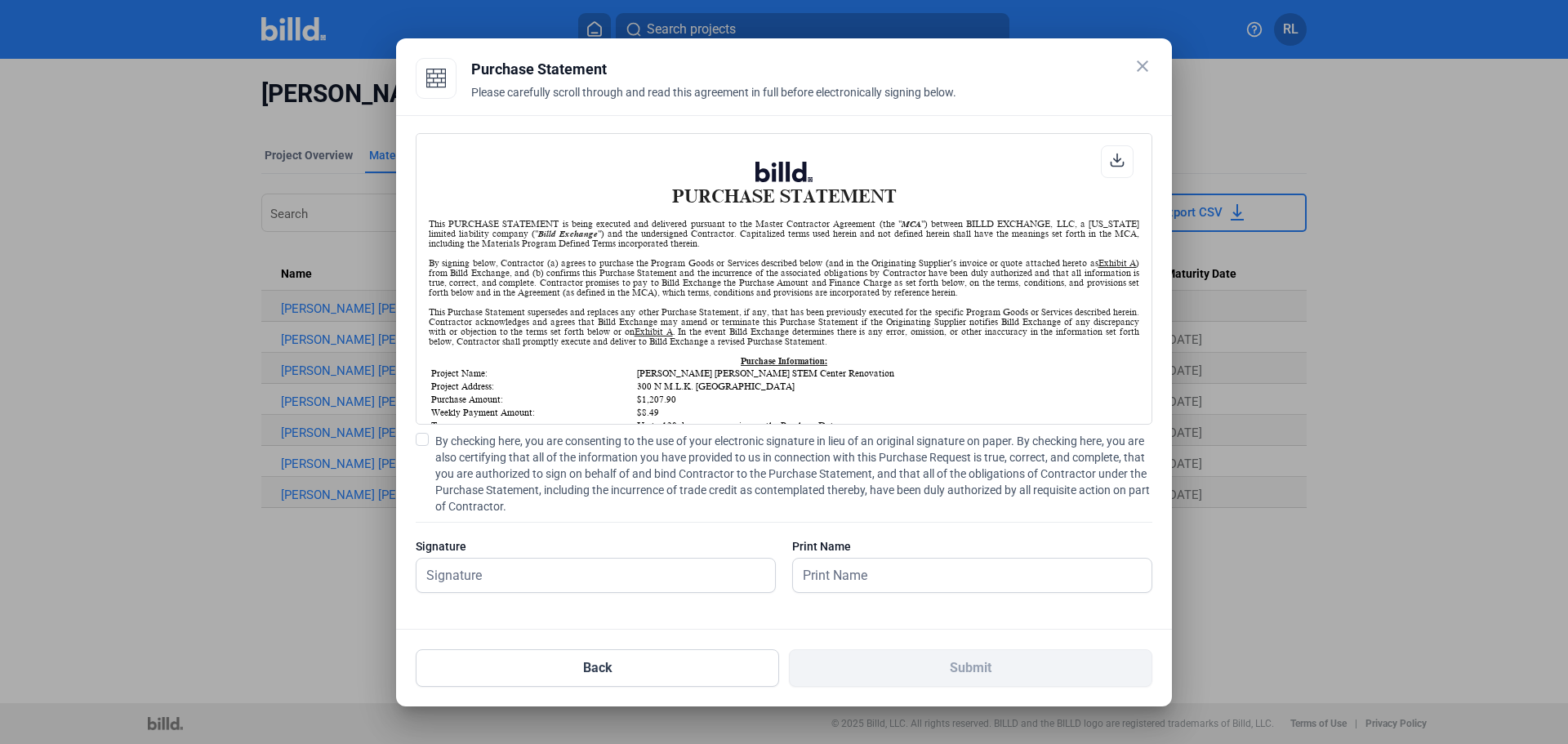
scroll to position [1, 0]
drag, startPoint x: 424, startPoint y: 440, endPoint x: 436, endPoint y: 508, distance: 69.1
click at [424, 443] on span at bounding box center [422, 439] width 13 height 13
click at [0, 0] on input "By checking here, you are consenting to the use of your electronic signature in…" at bounding box center [0, 0] width 0 height 0
click at [464, 583] on input "text" at bounding box center [596, 575] width 359 height 33
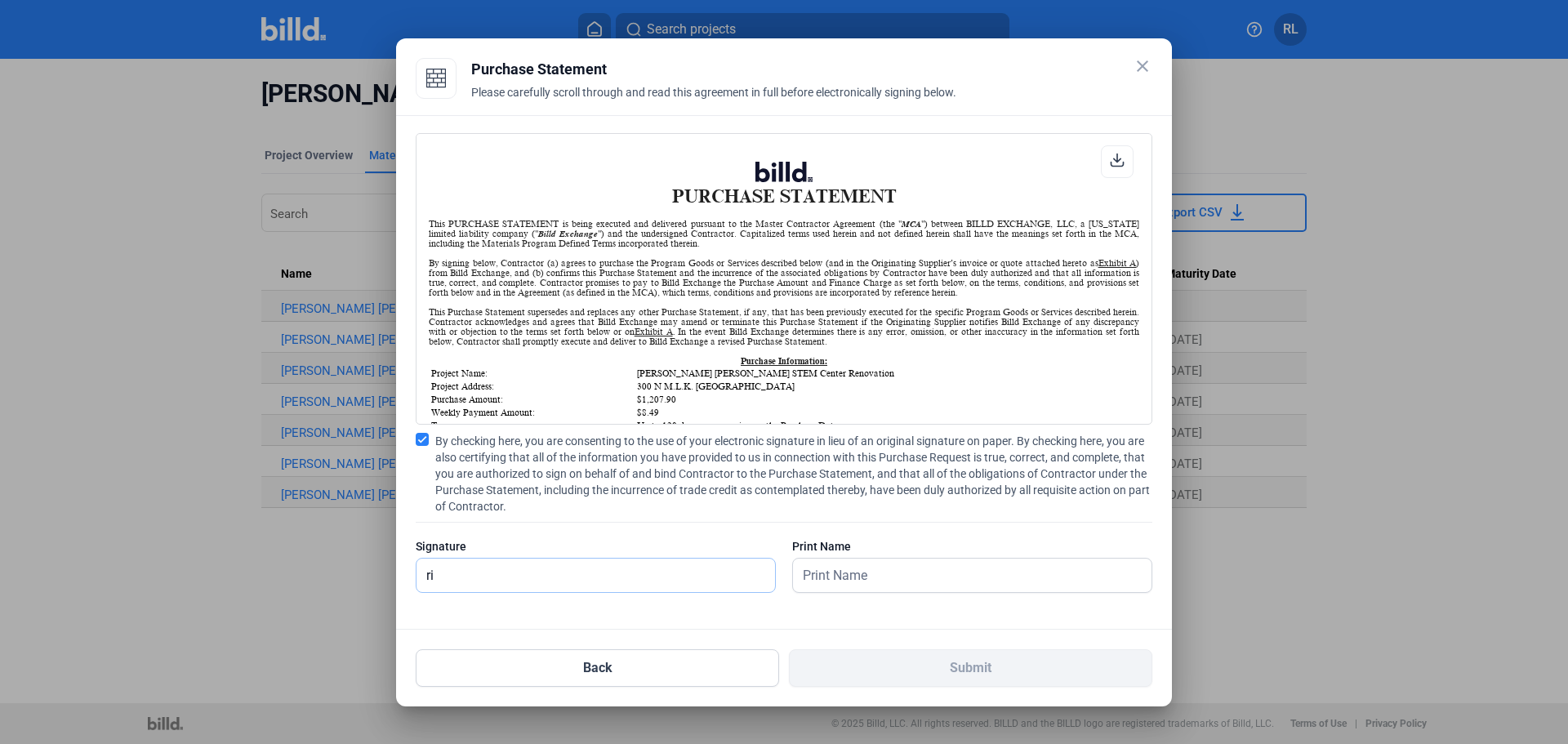
type input "[PERSON_NAME]"
click at [927, 546] on div "Print Name" at bounding box center [971, 546] width 360 height 17
click at [922, 564] on input "text" at bounding box center [972, 575] width 359 height 33
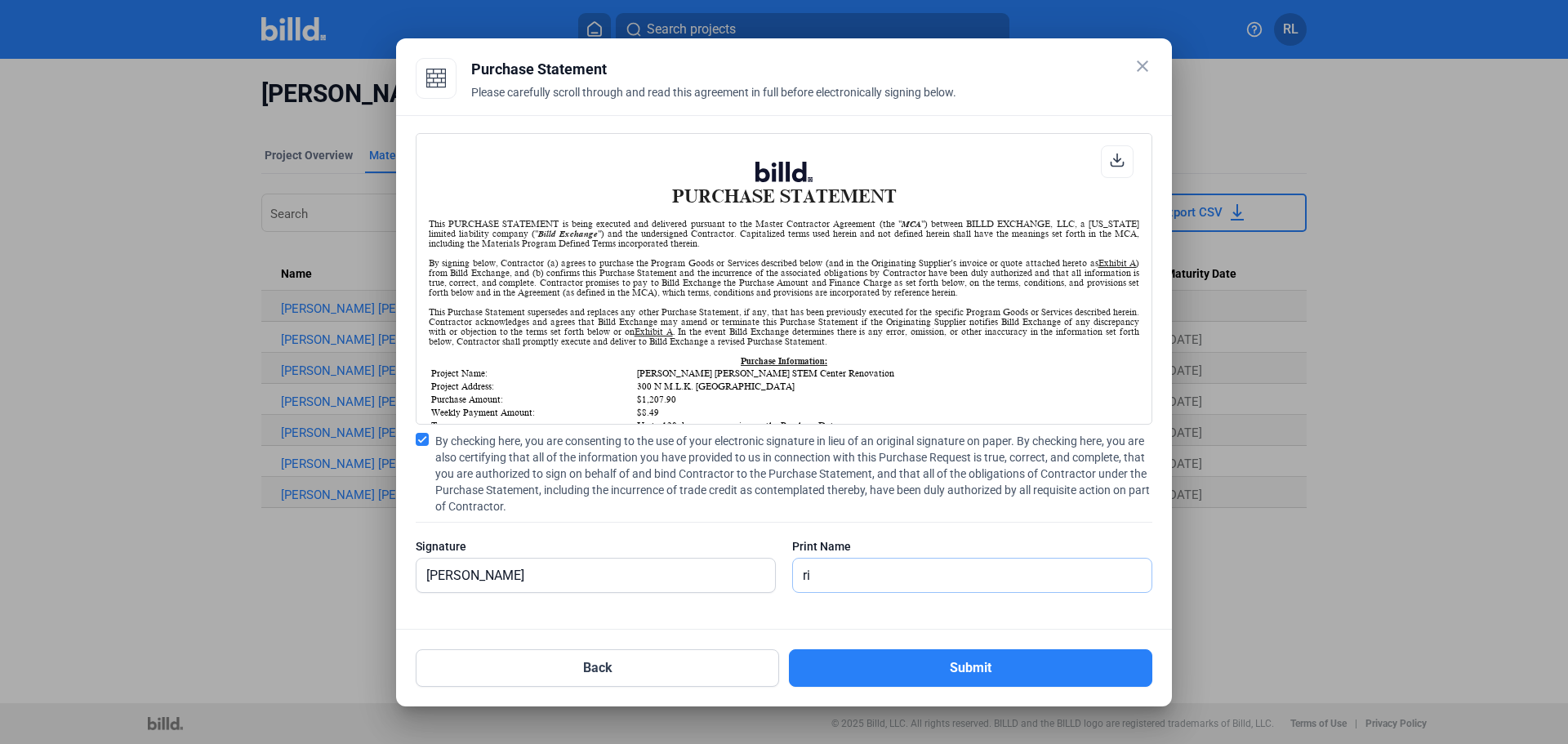
type input "[PERSON_NAME]"
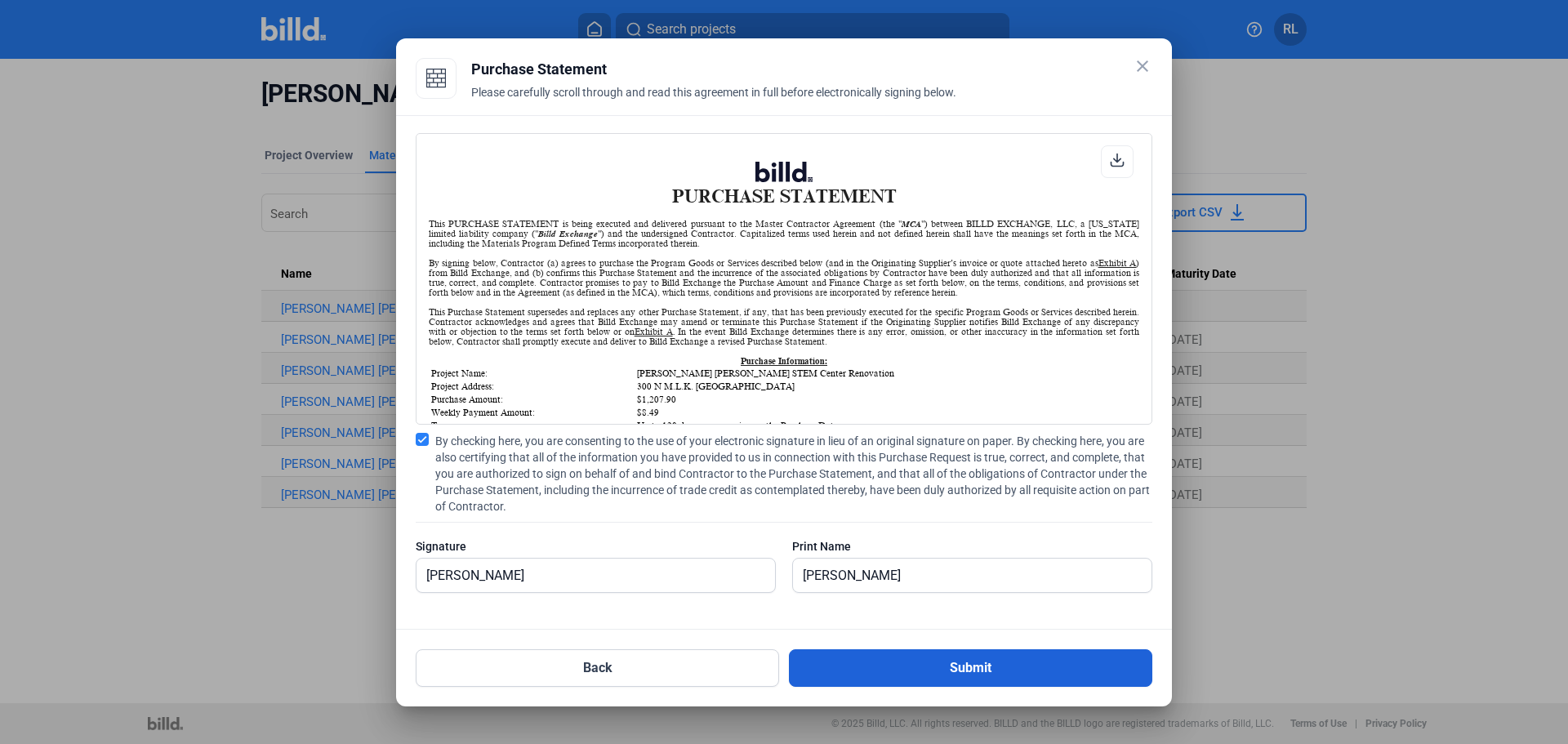
click at [884, 653] on button "Submit" at bounding box center [970, 667] width 363 height 37
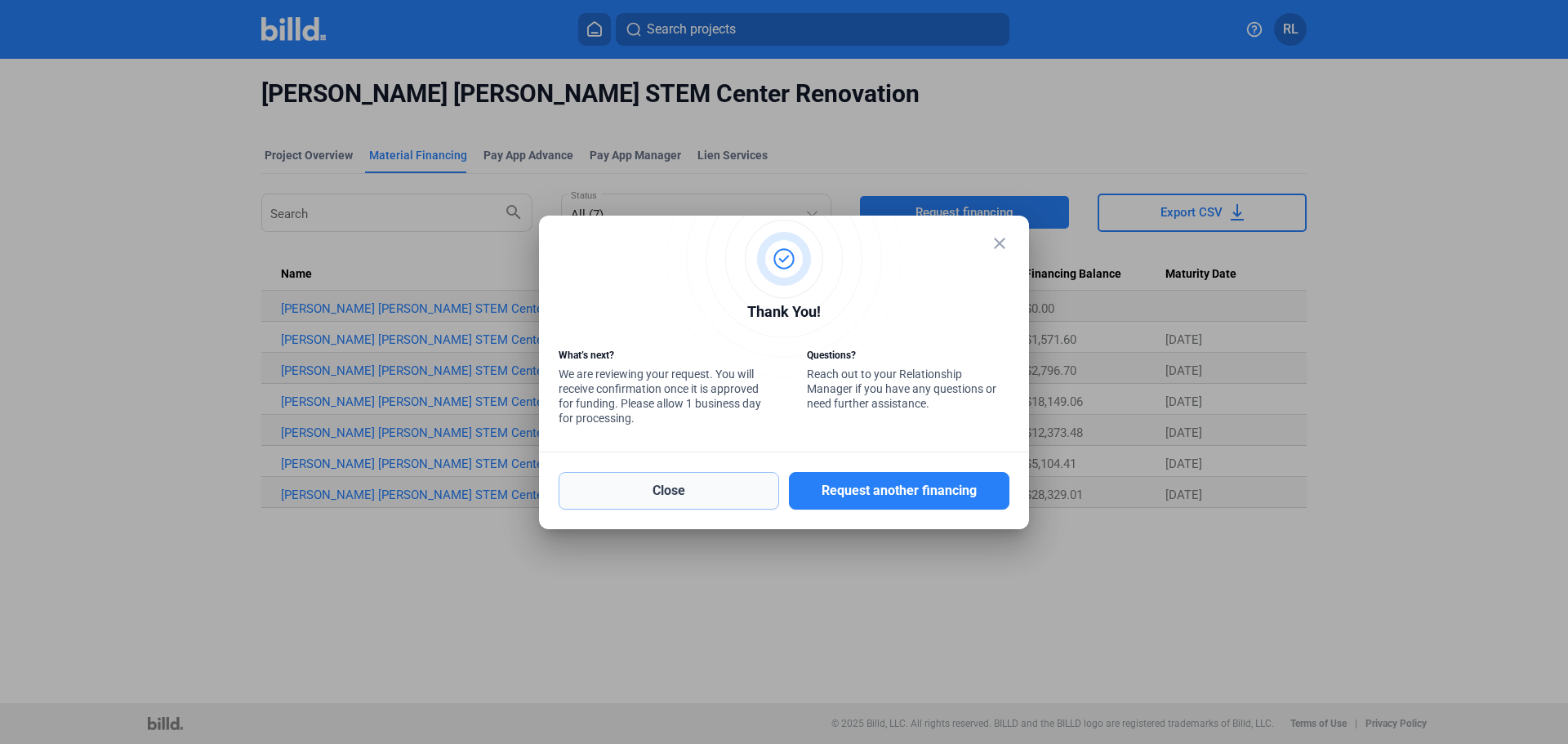
click at [750, 497] on button "Close" at bounding box center [668, 490] width 220 height 37
